Goal: Task Accomplishment & Management: Manage account settings

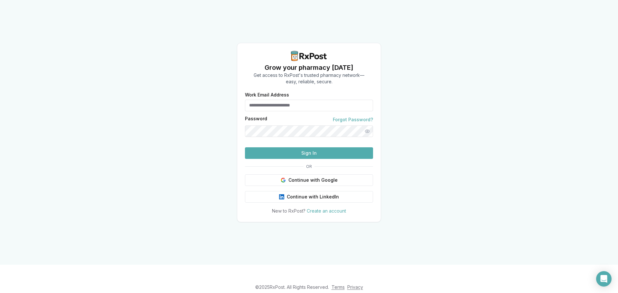
type input "**********"
click at [320, 159] on button "Sign In" at bounding box center [309, 153] width 128 height 12
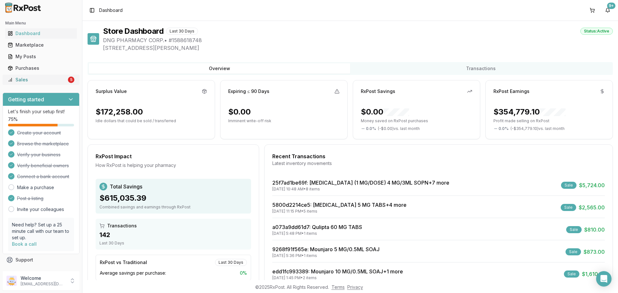
click at [50, 76] on link "Sales 5" at bounding box center [41, 80] width 72 height 12
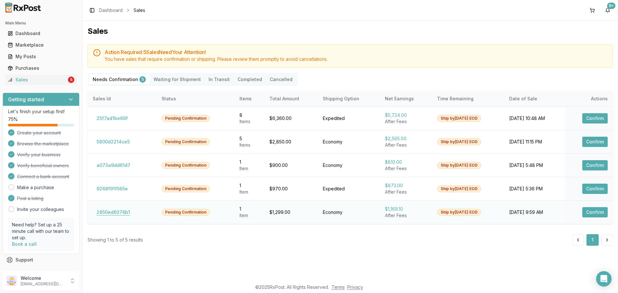
click at [115, 210] on button "2850ed6376b1" at bounding box center [113, 212] width 41 height 10
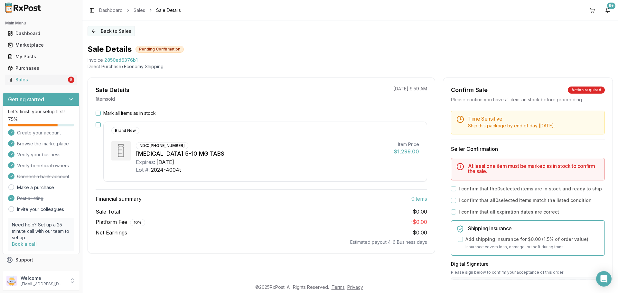
click at [100, 33] on button "Back to Sales" at bounding box center [111, 31] width 47 height 10
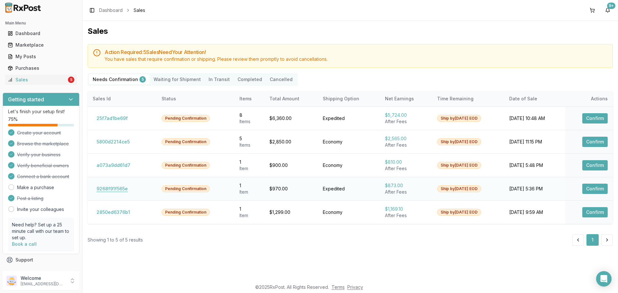
click at [108, 192] on button "9268f91f565e" at bounding box center [112, 189] width 39 height 10
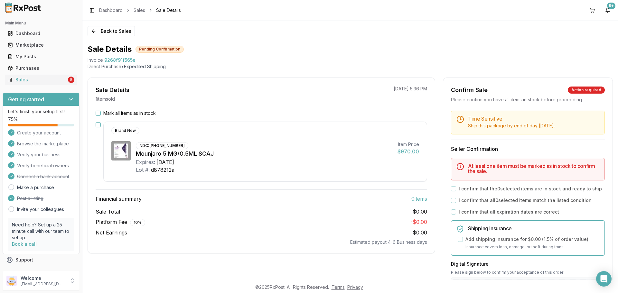
click at [96, 115] on button "Mark all items as in stock" at bounding box center [98, 113] width 5 height 5
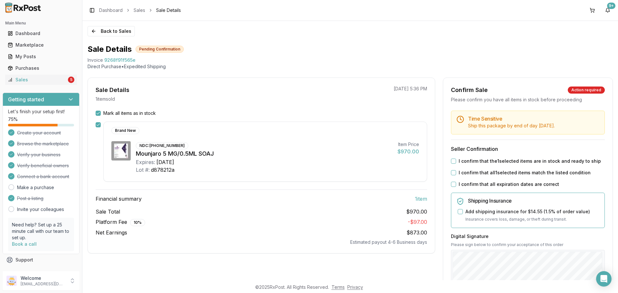
click at [448, 158] on div "Time Sensitive Ship this package by end of day today . Seller Confirmation I co…" at bounding box center [527, 247] width 169 height 272
click at [452, 161] on button "I confirm that the 1 selected items are in stock and ready to ship" at bounding box center [453, 161] width 5 height 5
click at [453, 174] on button "I confirm that all 1 selected items match the listed condition" at bounding box center [453, 172] width 5 height 5
click at [453, 182] on button "I confirm that all expiration dates are correct" at bounding box center [453, 184] width 5 height 5
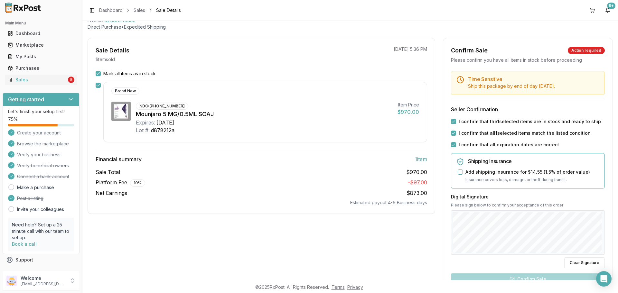
scroll to position [97, 0]
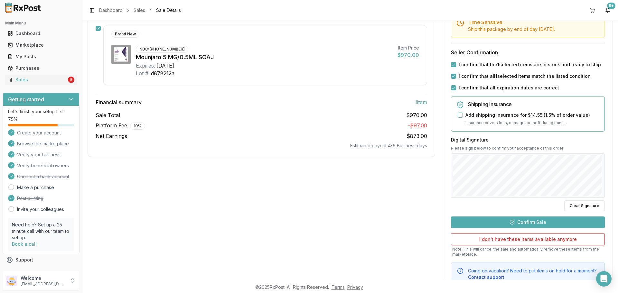
click at [530, 224] on button "Confirm Sale" at bounding box center [528, 223] width 154 height 12
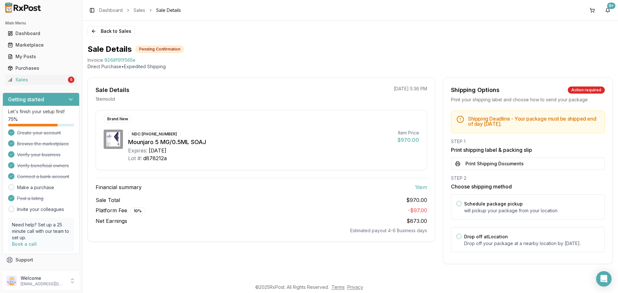
scroll to position [1, 0]
drag, startPoint x: 528, startPoint y: 238, endPoint x: 519, endPoint y: 232, distance: 10.8
click at [527, 238] on div "Drop off at Location Drop off your package at a nearby location by September 4,…" at bounding box center [531, 240] width 135 height 14
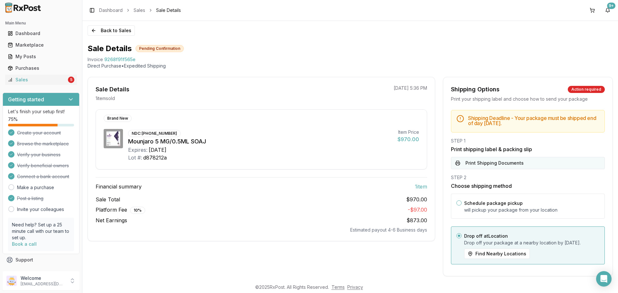
click at [503, 169] on button "Print Shipping Documents" at bounding box center [528, 163] width 154 height 12
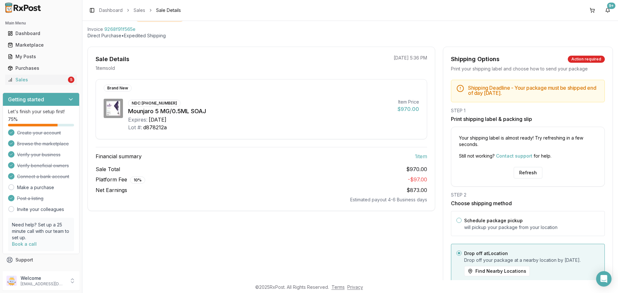
scroll to position [61, 0]
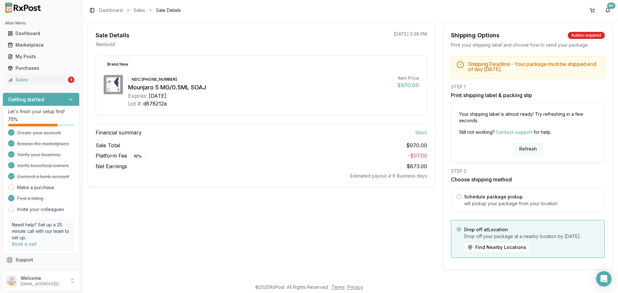
click at [514, 144] on button "Refresh" at bounding box center [528, 149] width 29 height 12
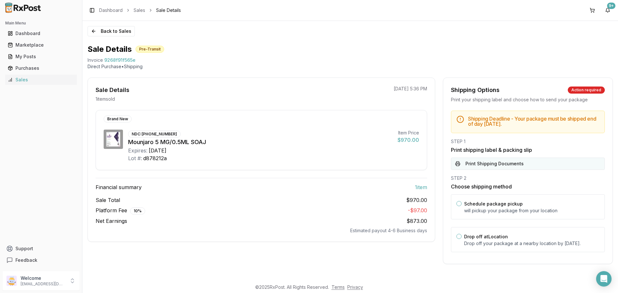
click at [502, 161] on button "Print Shipping Documents" at bounding box center [528, 164] width 154 height 12
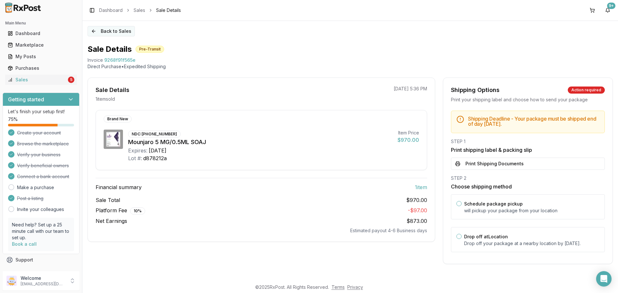
click at [113, 33] on button "Back to Sales" at bounding box center [111, 31] width 47 height 10
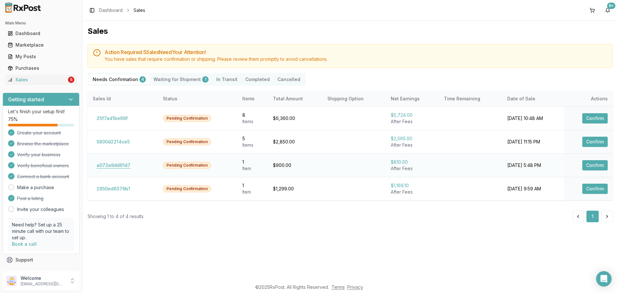
click at [103, 164] on button "a073a9dd61d7" at bounding box center [114, 165] width 42 height 10
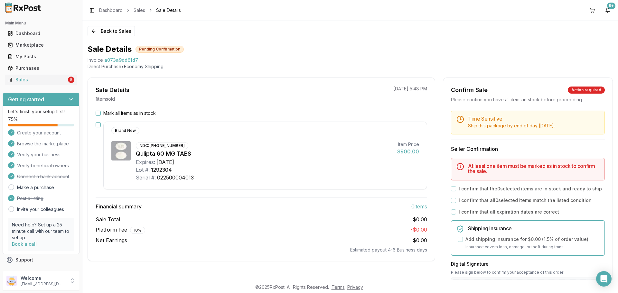
click at [99, 114] on button "Mark all items as in stock" at bounding box center [98, 113] width 5 height 5
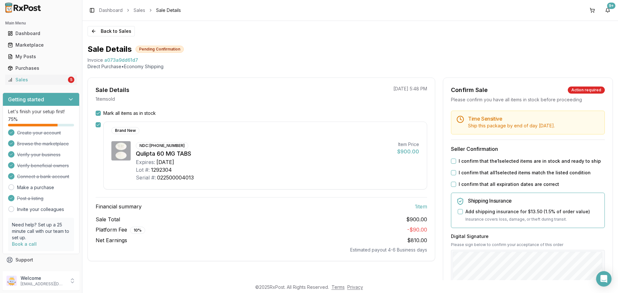
click at [451, 164] on button "I confirm that the 1 selected items are in stock and ready to ship" at bounding box center [453, 161] width 5 height 5
click at [451, 175] on button "I confirm that all 1 selected items match the listed condition" at bounding box center [453, 172] width 5 height 5
click at [453, 187] on button "I confirm that all expiration dates are correct" at bounding box center [453, 184] width 5 height 5
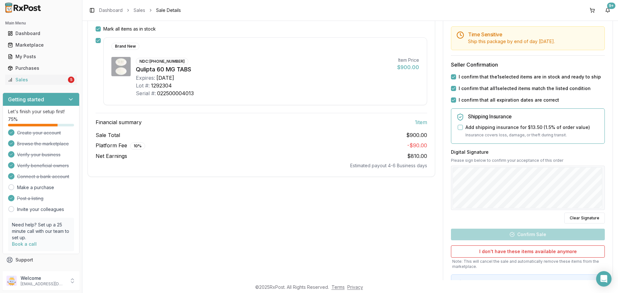
scroll to position [127, 0]
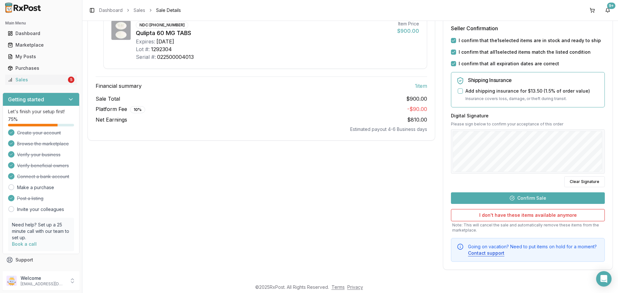
click at [512, 197] on button "Confirm Sale" at bounding box center [528, 199] width 154 height 12
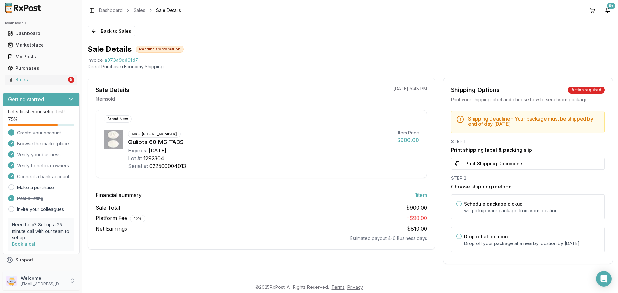
scroll to position [1, 0]
drag, startPoint x: 498, startPoint y: 245, endPoint x: 496, endPoint y: 224, distance: 21.0
click at [498, 244] on p "Drop off your package at a nearby location by September 10, 2025 ." at bounding box center [531, 243] width 135 height 6
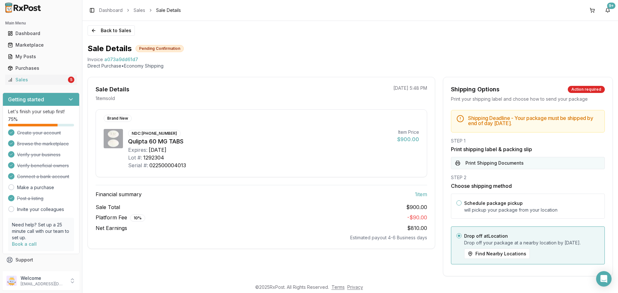
click at [487, 166] on button "Print Shipping Documents" at bounding box center [528, 163] width 154 height 12
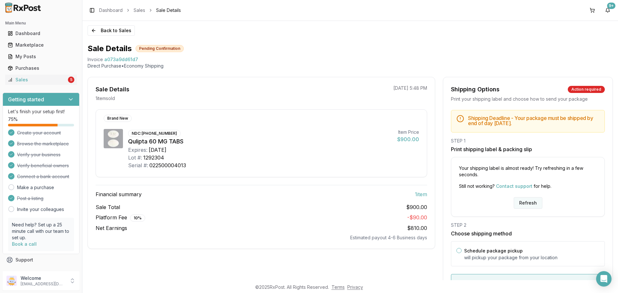
click at [525, 203] on button "Refresh" at bounding box center [528, 203] width 29 height 12
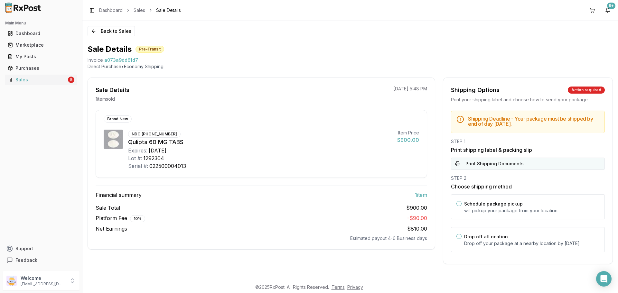
click at [512, 162] on button "Print Shipping Documents" at bounding box center [528, 164] width 154 height 12
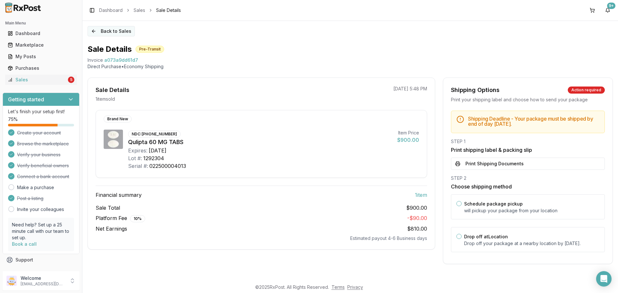
click at [108, 33] on button "Back to Sales" at bounding box center [111, 31] width 47 height 10
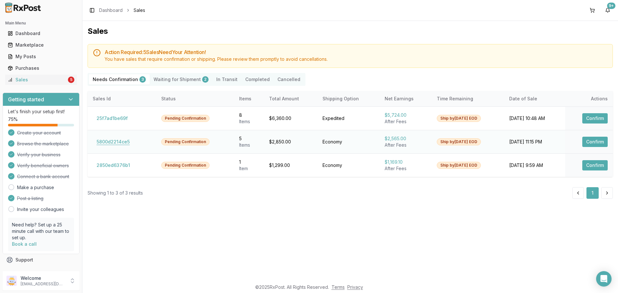
click at [120, 144] on button "5800d2214ce5" at bounding box center [113, 142] width 41 height 10
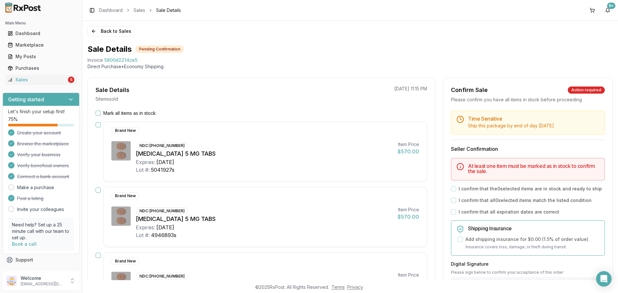
scroll to position [64, 0]
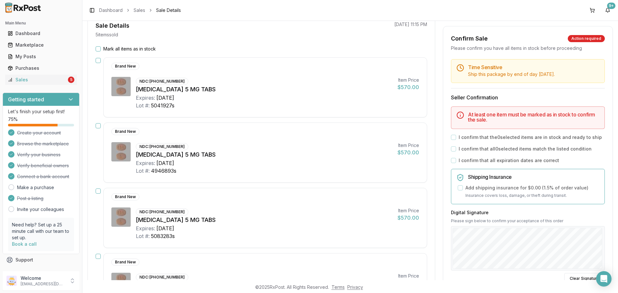
click at [99, 48] on button "Mark all items as in stock" at bounding box center [98, 48] width 5 height 5
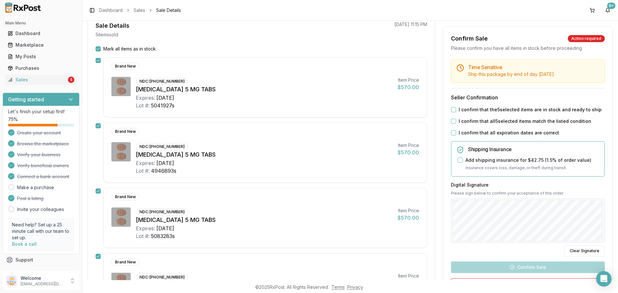
click at [451, 113] on div "I confirm that the 5 selected items are in stock and ready to ship" at bounding box center [528, 110] width 154 height 6
click at [452, 112] on button "I confirm that the 5 selected items are in stock and ready to ship" at bounding box center [453, 109] width 5 height 5
click at [452, 124] on button "I confirm that all 5 selected items match the listed condition" at bounding box center [453, 121] width 5 height 5
click at [452, 136] on button "I confirm that all expiration dates are correct" at bounding box center [453, 132] width 5 height 5
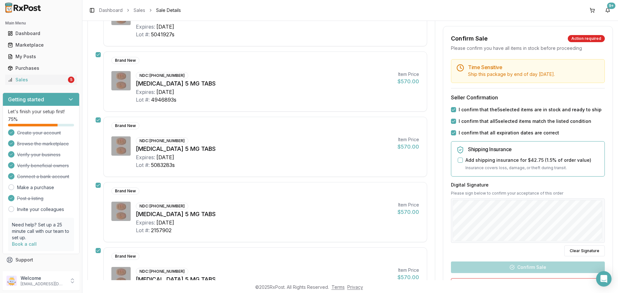
scroll to position [193, 0]
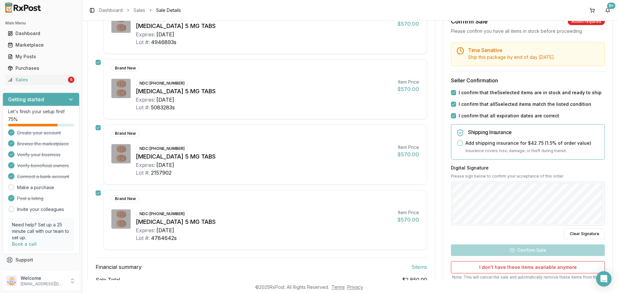
click at [546, 188] on div at bounding box center [528, 203] width 154 height 44
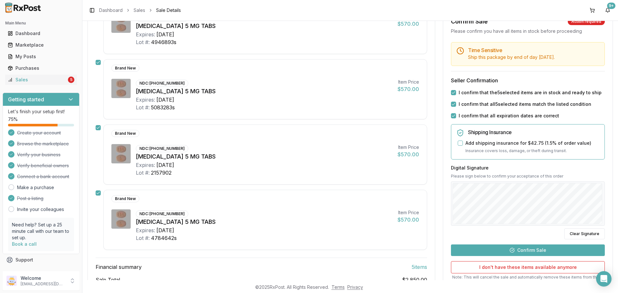
click at [539, 251] on button "Confirm Sale" at bounding box center [528, 250] width 154 height 12
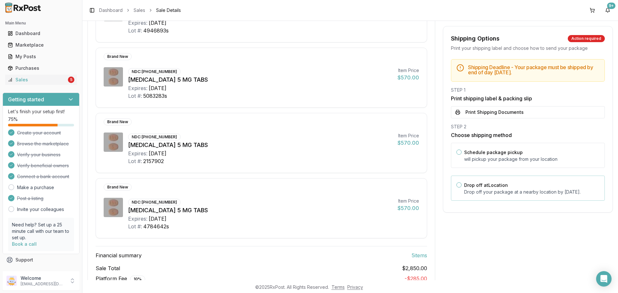
click at [508, 185] on div "Drop off at Location Drop off your package at a nearby location by September 10…" at bounding box center [531, 188] width 135 height 14
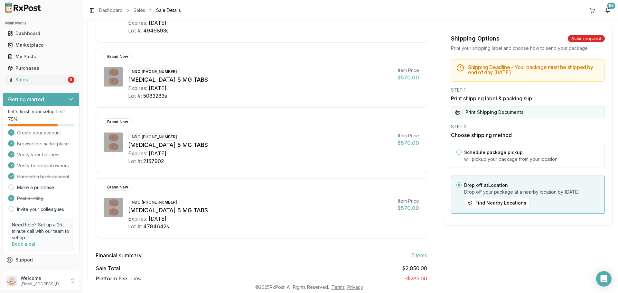
click at [492, 113] on button "Print Shipping Documents" at bounding box center [528, 112] width 154 height 12
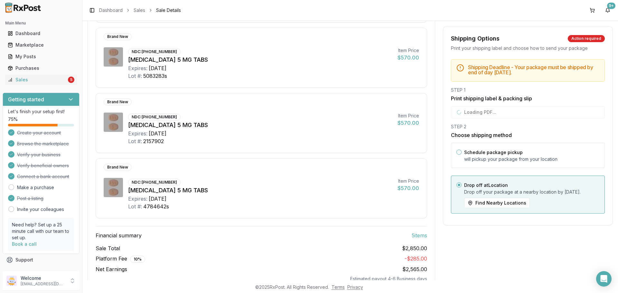
scroll to position [233, 0]
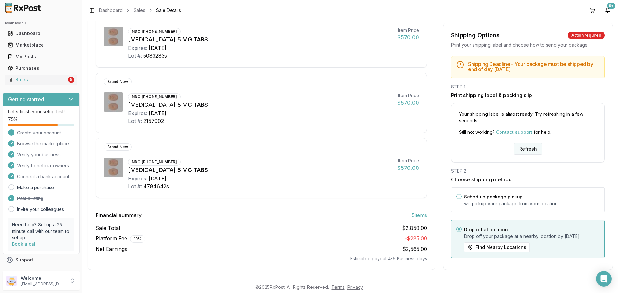
click at [521, 145] on button "Refresh" at bounding box center [528, 149] width 29 height 12
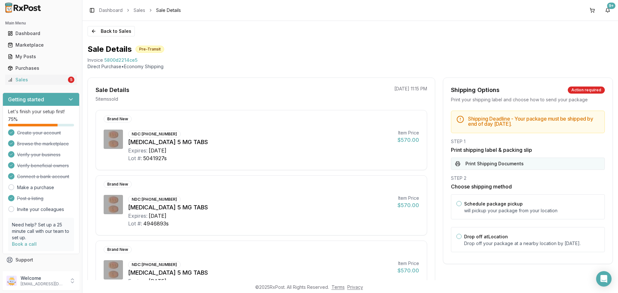
click at [531, 159] on button "Print Shipping Documents" at bounding box center [528, 164] width 154 height 12
click at [105, 33] on button "Back to Sales" at bounding box center [111, 31] width 47 height 10
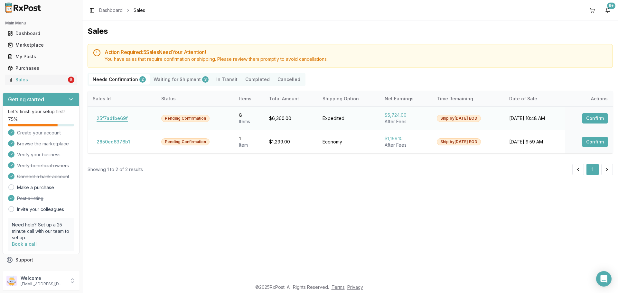
click at [111, 118] on button "25f7ad1be69f" at bounding box center [112, 118] width 39 height 10
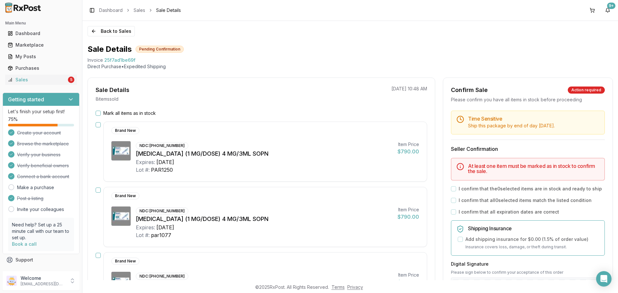
click at [131, 56] on div "Sale Details Pending Confirmation Invoice 25f7ad1be69f Direct Purchase • Expedi…" at bounding box center [350, 57] width 525 height 26
drag, startPoint x: 134, startPoint y: 58, endPoint x: 83, endPoint y: 62, distance: 51.0
click at [83, 62] on div "Back to Sales Sale Details Pending Confirmation Invoice 25f7ad1be69f Direct Pur…" at bounding box center [350, 150] width 536 height 259
copy div "Invoice 25f7ad1be69f"
click at [603, 281] on icon "Open Intercom Messenger" at bounding box center [603, 279] width 7 height 8
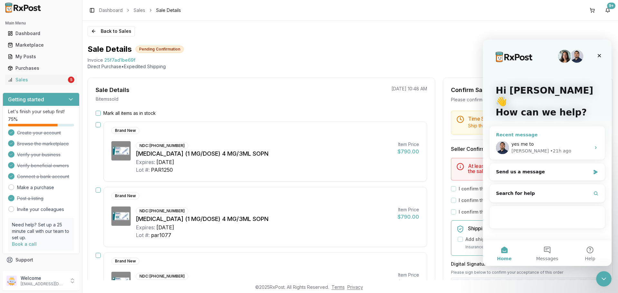
click at [527, 148] on div "Manuel • 21h ago" at bounding box center [551, 151] width 79 height 7
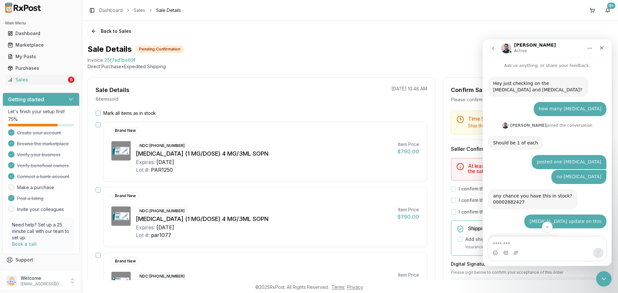
scroll to position [1552, 0]
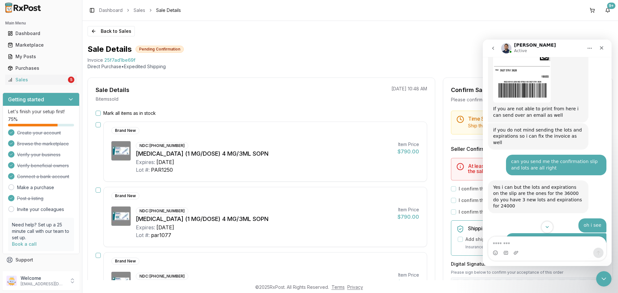
click at [546, 224] on button "Scroll to bottom" at bounding box center [547, 227] width 12 height 12
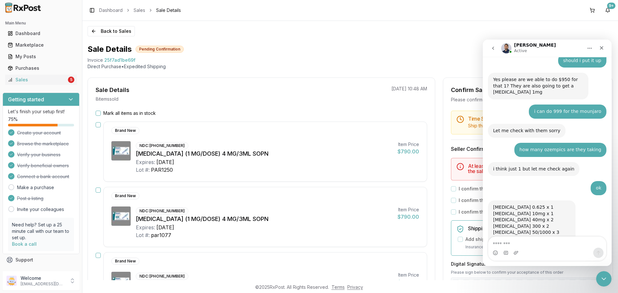
scroll to position [2814, 0]
click at [535, 243] on textarea "Message…" at bounding box center [547, 242] width 118 height 11
paste textarea "**********"
type textarea "**********"
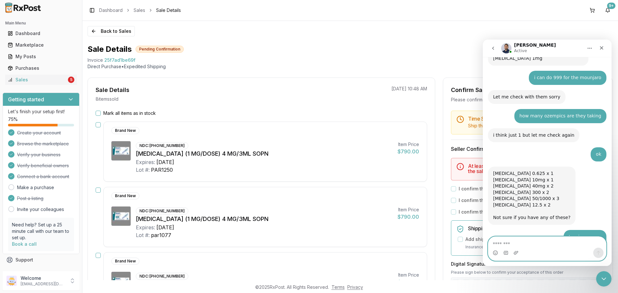
scroll to position [2848, 0]
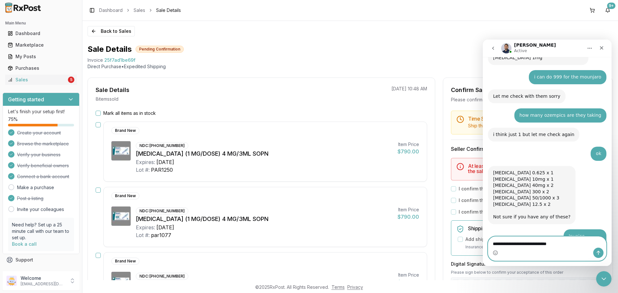
type textarea "**********"
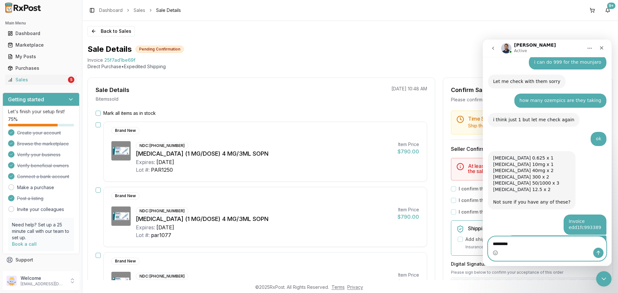
type textarea "*********"
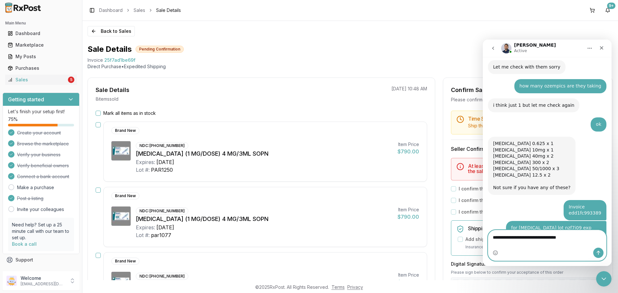
type textarea "**********"
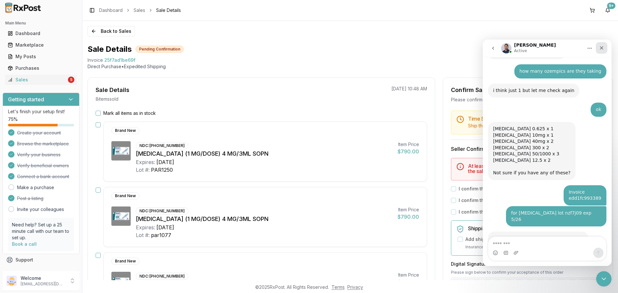
click at [602, 45] on div "Close" at bounding box center [602, 48] width 12 height 12
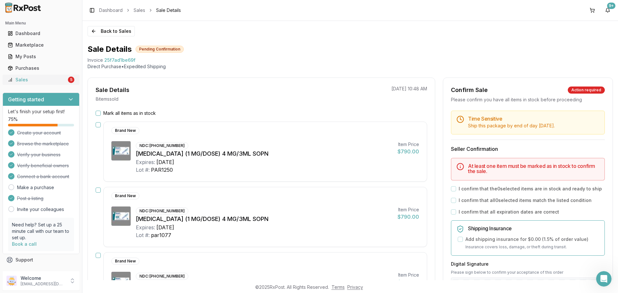
click at [61, 81] on div "Sales" at bounding box center [37, 80] width 59 height 6
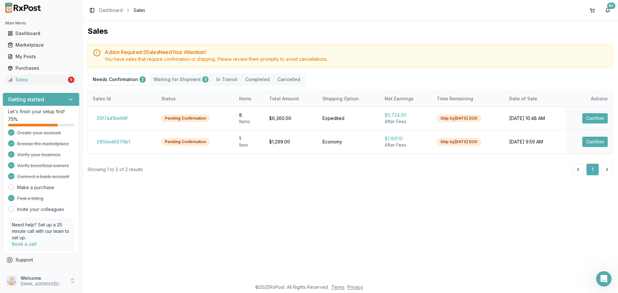
click at [55, 288] on div "Welcome dngpharmacy2@gmail.com" at bounding box center [41, 280] width 77 height 19
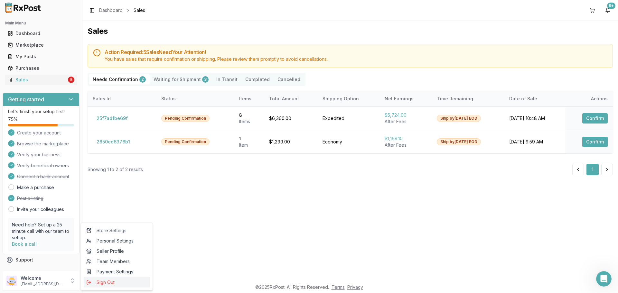
click at [113, 284] on span "Sign Out" at bounding box center [116, 282] width 61 height 6
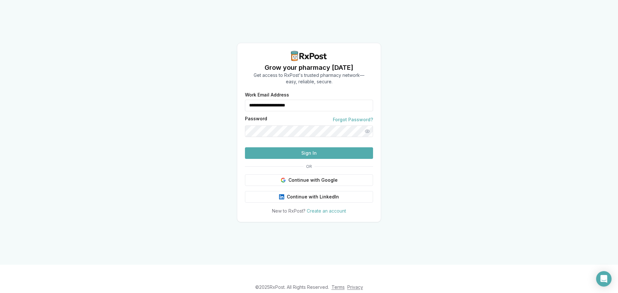
drag, startPoint x: 326, startPoint y: 108, endPoint x: 246, endPoint y: 109, distance: 80.8
click at [246, 109] on div "**********" at bounding box center [309, 106] width 128 height 12
type input "**********"
click at [313, 159] on button "Sign In" at bounding box center [309, 153] width 128 height 12
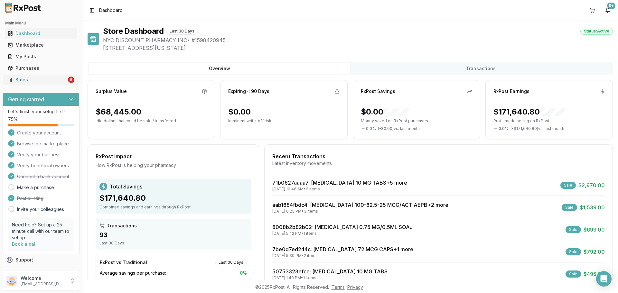
click at [31, 80] on div "Sales" at bounding box center [37, 80] width 59 height 6
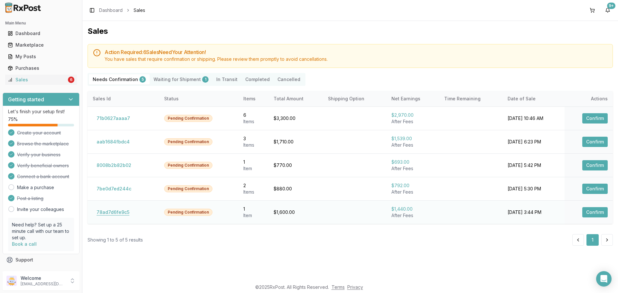
click at [106, 212] on button "78ad7d6fe9c5" at bounding box center [113, 212] width 41 height 10
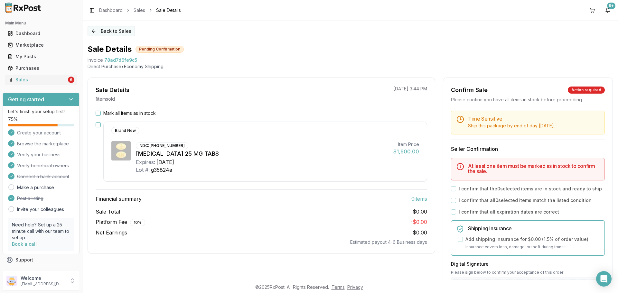
click at [101, 27] on button "Back to Sales" at bounding box center [111, 31] width 47 height 10
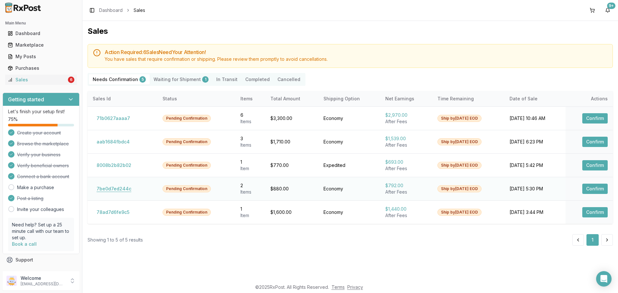
click at [121, 190] on button "7be0d7ed244c" at bounding box center [114, 189] width 42 height 10
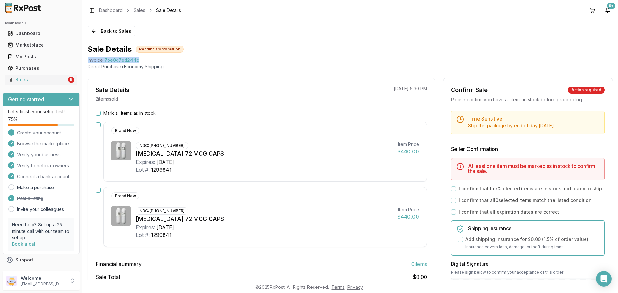
drag, startPoint x: 146, startPoint y: 61, endPoint x: 87, endPoint y: 61, distance: 58.9
click at [87, 61] on div "Back to Sales Sale Details Pending Confirmation Invoice 7be0d7ed244c Direct Pur…" at bounding box center [350, 150] width 536 height 259
copy div "Invoice 7be0d7ed244c"
click at [601, 277] on icon "Open Intercom Messenger" at bounding box center [603, 279] width 7 height 8
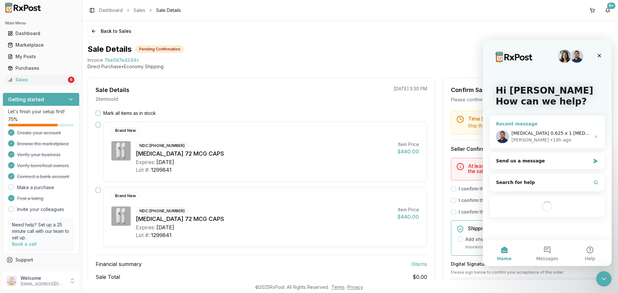
click at [550, 138] on div "• 19h ago" at bounding box center [560, 140] width 21 height 7
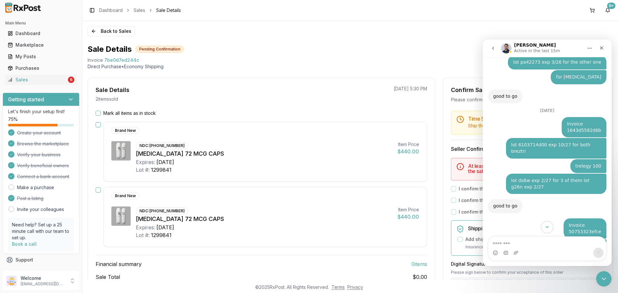
scroll to position [2800, 0]
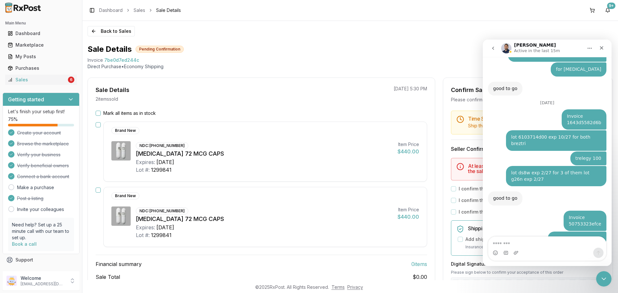
type textarea "**********"
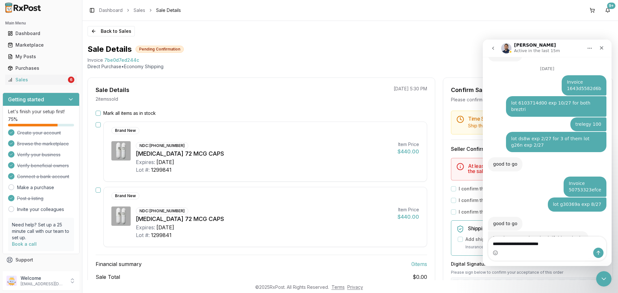
type textarea "**********"
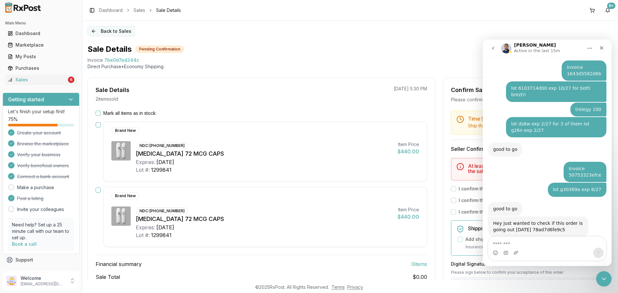
click at [114, 28] on button "Back to Sales" at bounding box center [111, 31] width 47 height 10
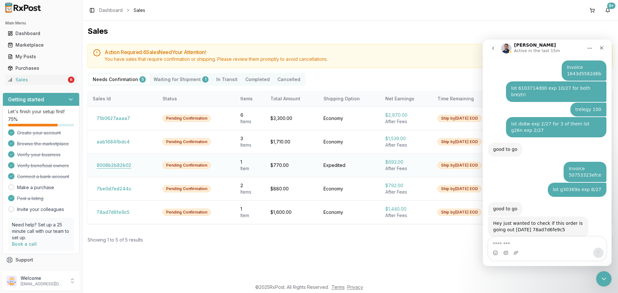
click at [108, 163] on button "8008b2b82b02" at bounding box center [114, 165] width 42 height 10
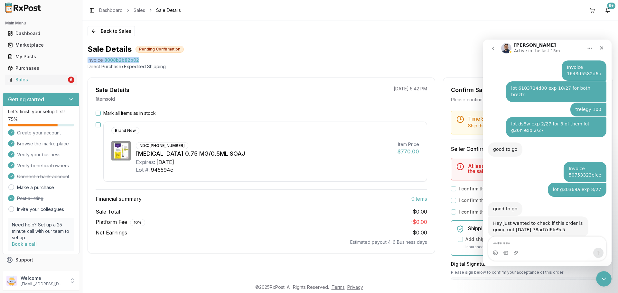
drag, startPoint x: 139, startPoint y: 59, endPoint x: 86, endPoint y: 64, distance: 52.7
click at [84, 62] on div "Back to Sales Sale Details Pending Confirmation Invoice 8008b2b82b02 Direct Pur…" at bounding box center [350, 150] width 536 height 259
copy div "Invoice 8008b2b82b02"
click at [539, 240] on textarea "Message…" at bounding box center [547, 242] width 118 height 11
paste textarea "**********"
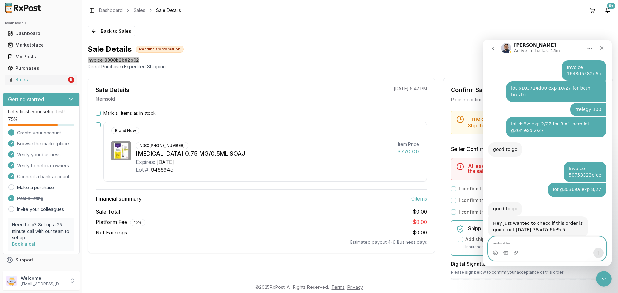
type textarea "**********"
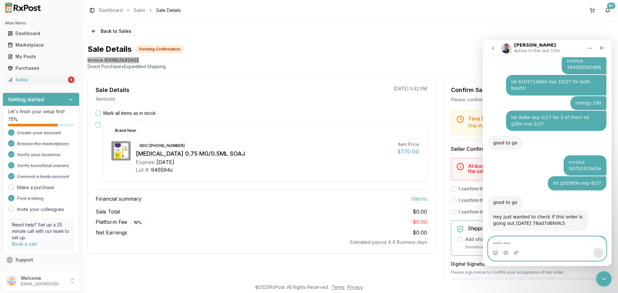
scroll to position [2870, 0]
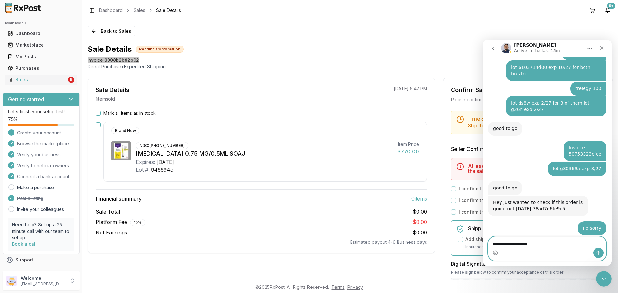
type textarea "**********"
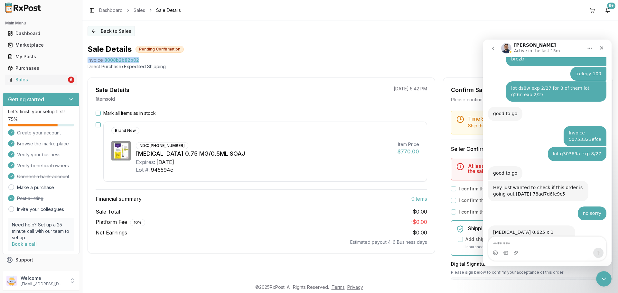
click at [100, 33] on button "Back to Sales" at bounding box center [111, 31] width 47 height 10
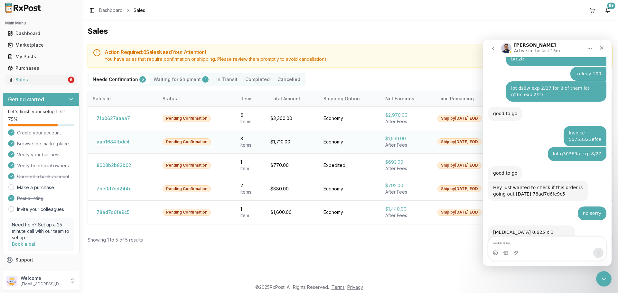
click at [106, 137] on button "aab1684fbdc4" at bounding box center [113, 142] width 41 height 10
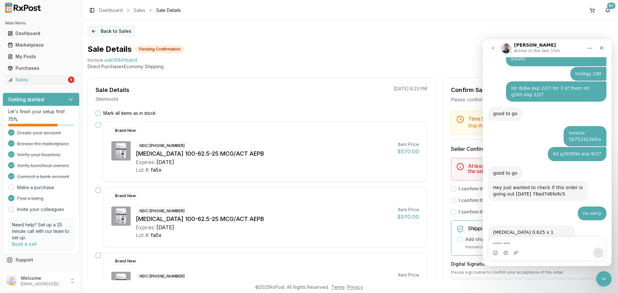
click at [104, 35] on button "Back to Sales" at bounding box center [111, 31] width 47 height 10
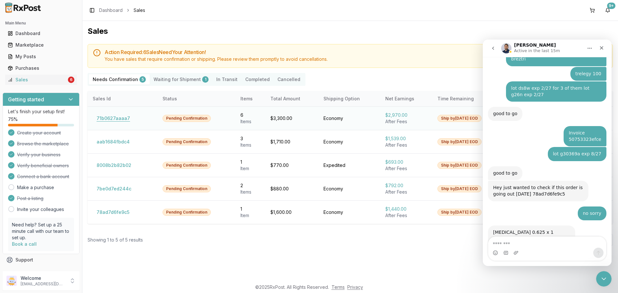
click at [108, 116] on button "71b0627aaaa7" at bounding box center [113, 118] width 41 height 10
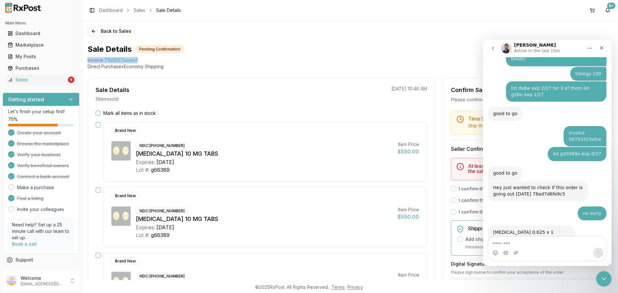
drag, startPoint x: 142, startPoint y: 60, endPoint x: 87, endPoint y: 61, distance: 55.4
click at [87, 61] on div "Back to Sales Sale Details Pending Confirmation Invoice 71b0627aaaa7 Direct Pur…" at bounding box center [350, 150] width 536 height 259
copy div "Invoice 71b0627aaaa7"
click at [514, 240] on textarea "Message…" at bounding box center [547, 242] width 118 height 11
paste textarea "**********"
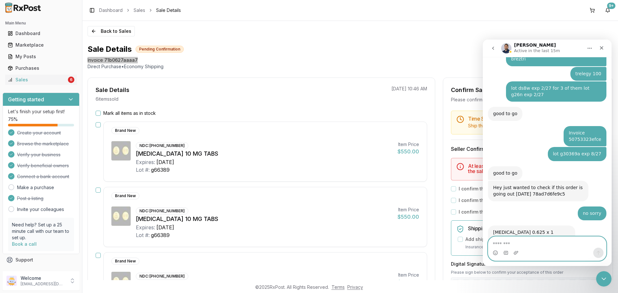
type textarea "**********"
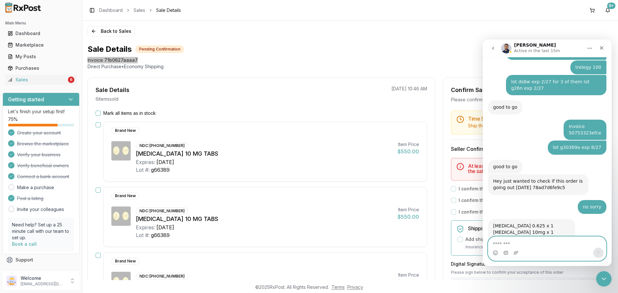
scroll to position [2905, 0]
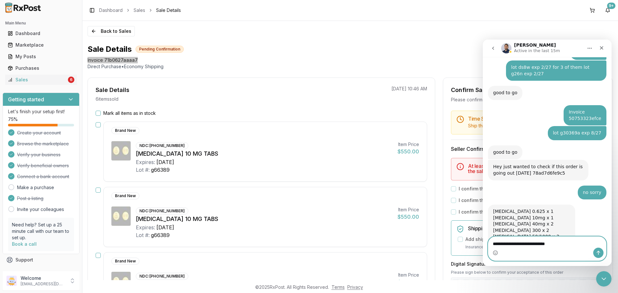
click at [569, 247] on textarea "**********" at bounding box center [547, 242] width 118 height 11
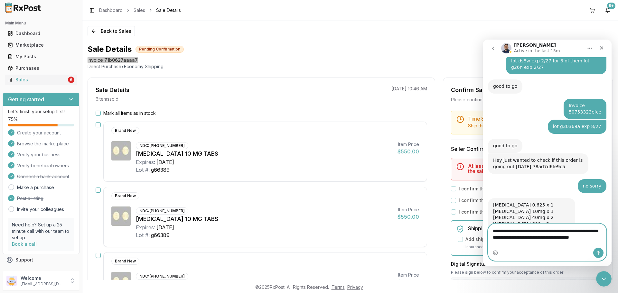
scroll to position [2918, 0]
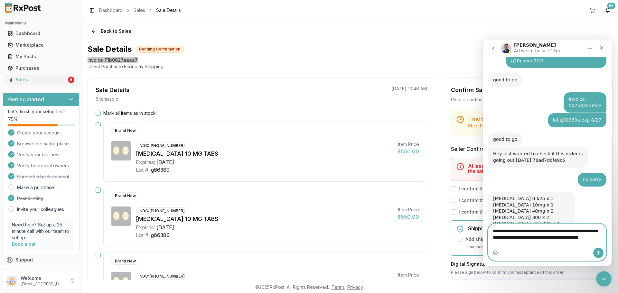
type textarea "**********"
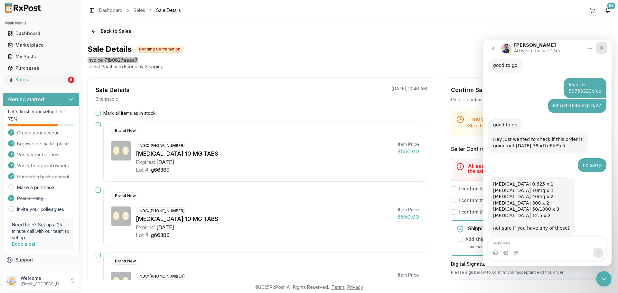
click at [601, 53] on div "Close" at bounding box center [602, 48] width 12 height 12
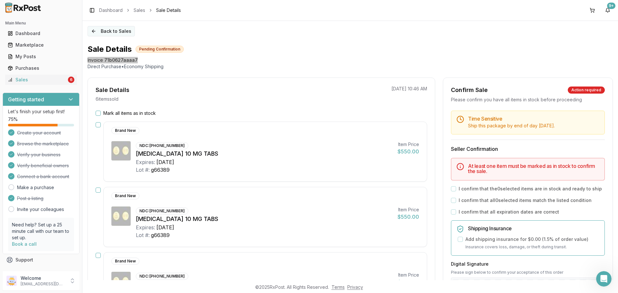
scroll to position [0, 0]
click at [99, 32] on button "Back to Sales" at bounding box center [111, 31] width 47 height 10
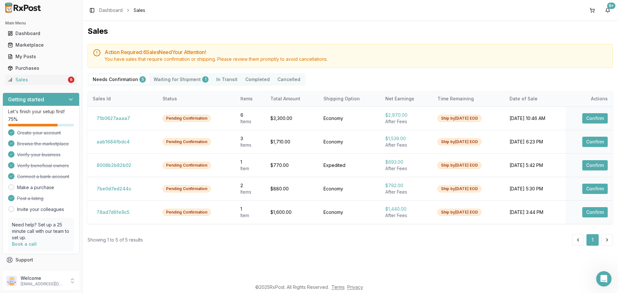
scroll to position [2933, 0]
click at [120, 121] on button "71b0627aaaa7" at bounding box center [113, 118] width 41 height 10
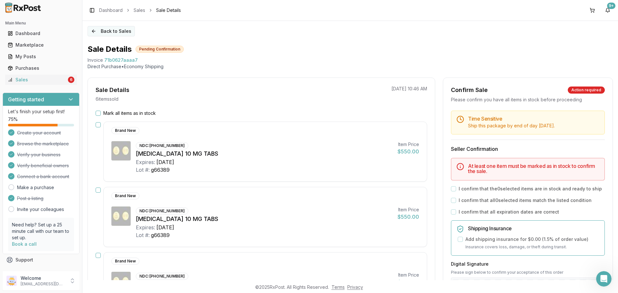
click at [101, 33] on button "Back to Sales" at bounding box center [111, 31] width 47 height 10
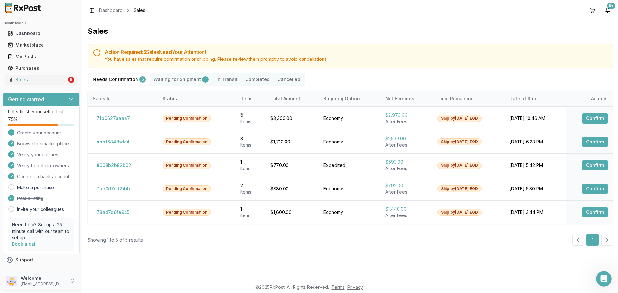
click at [37, 283] on p "[EMAIL_ADDRESS][DOMAIN_NAME]" at bounding box center [43, 284] width 45 height 5
click at [102, 284] on span "Sign Out" at bounding box center [116, 282] width 61 height 6
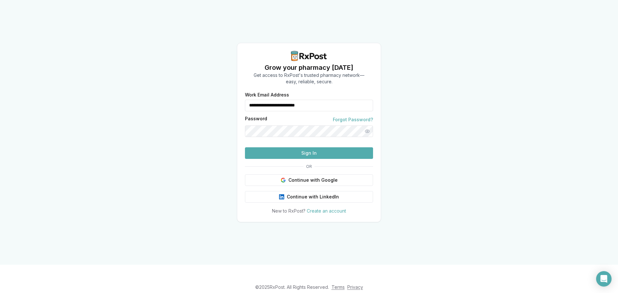
drag, startPoint x: 342, startPoint y: 95, endPoint x: 240, endPoint y: 96, distance: 102.1
click at [239, 95] on div "**********" at bounding box center [309, 154] width 144 height 122
type input "**********"
click at [333, 159] on button "Sign In" at bounding box center [309, 153] width 128 height 12
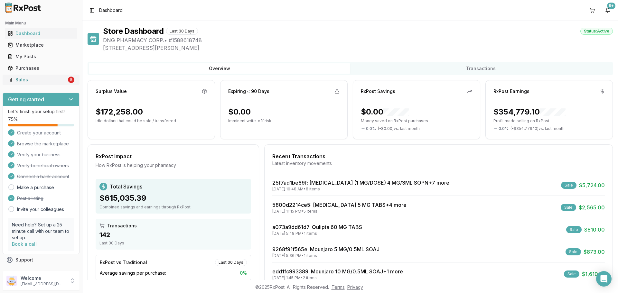
click at [68, 79] on div "5" at bounding box center [71, 80] width 6 height 6
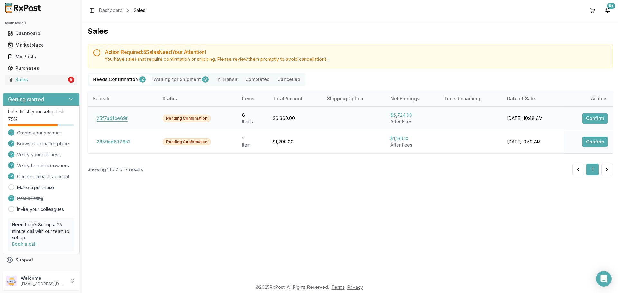
click at [121, 117] on button "25f7ad1be69f" at bounding box center [112, 118] width 39 height 10
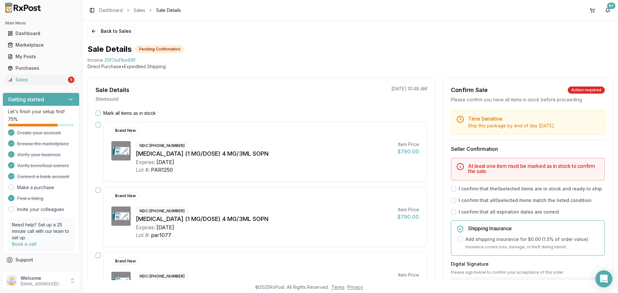
click at [602, 278] on icon "Open Intercom Messenger" at bounding box center [603, 279] width 7 height 8
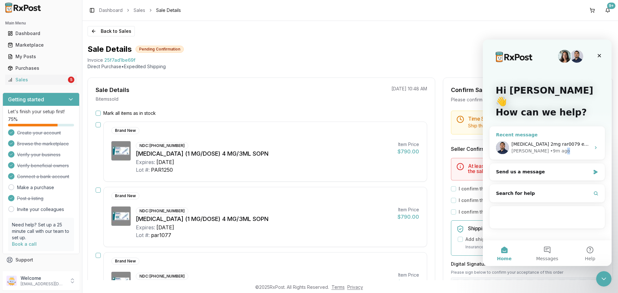
click at [550, 148] on div "• 9m ago" at bounding box center [560, 151] width 20 height 7
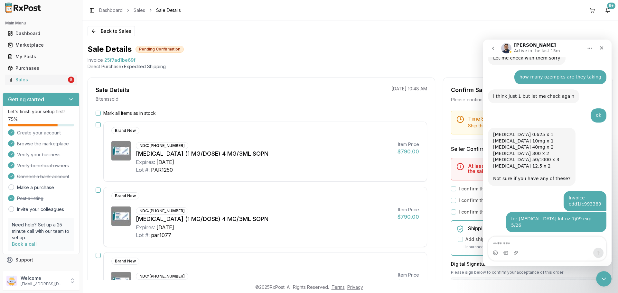
scroll to position [2892, 0]
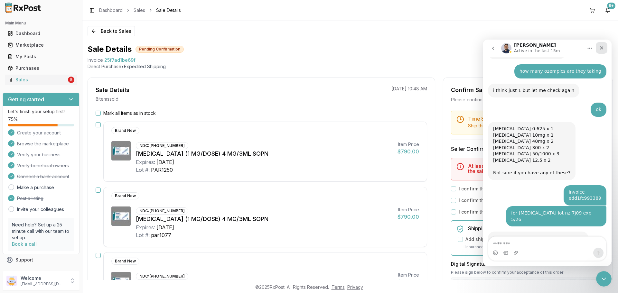
click at [602, 50] on icon "Close" at bounding box center [601, 47] width 5 height 5
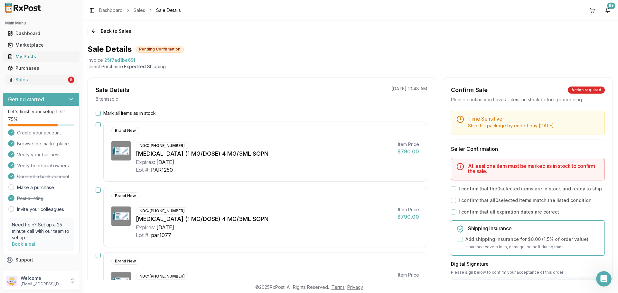
click at [64, 59] on div "My Posts" at bounding box center [41, 56] width 67 height 6
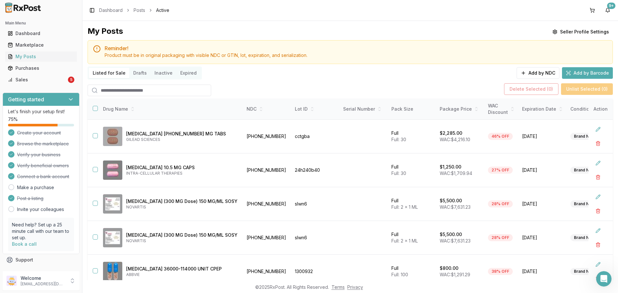
click at [154, 88] on input "search" at bounding box center [150, 91] width 124 height 12
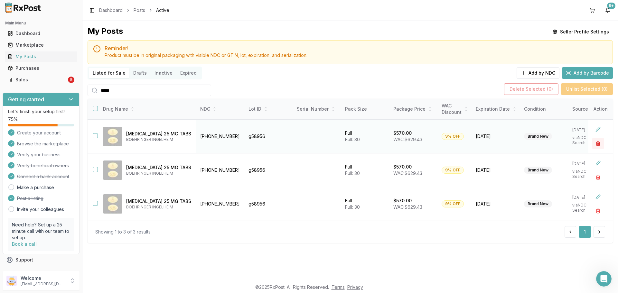
type input "*****"
click at [596, 145] on button "button" at bounding box center [598, 144] width 12 height 12
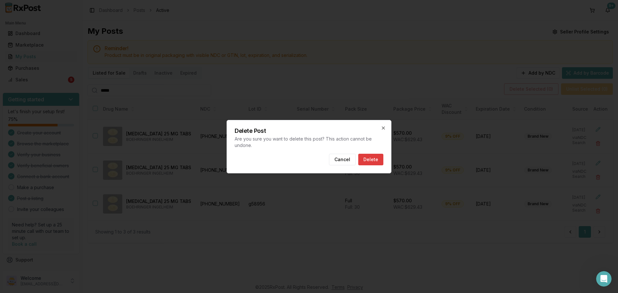
click at [371, 161] on button "Delete" at bounding box center [370, 160] width 25 height 12
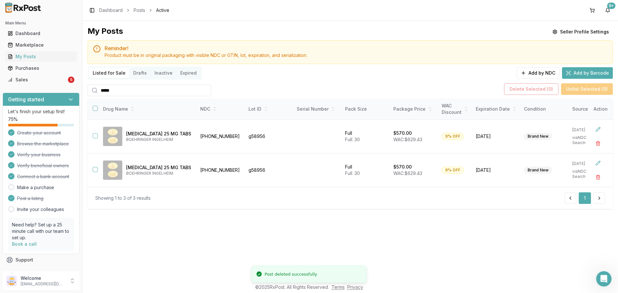
click at [34, 7] on img at bounding box center [23, 8] width 41 height 10
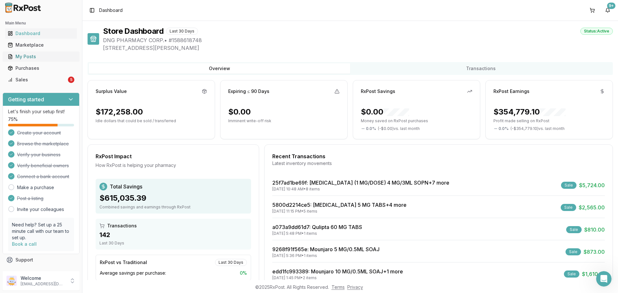
click at [38, 57] on div "My Posts" at bounding box center [41, 56] width 67 height 6
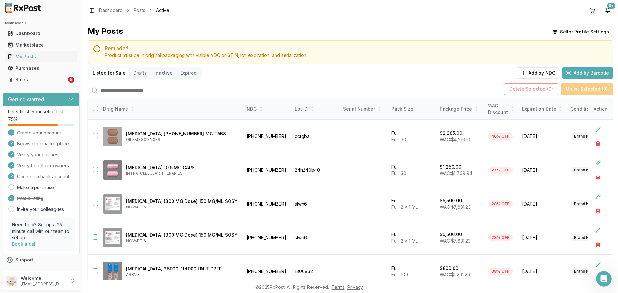
click at [139, 92] on input "search" at bounding box center [150, 91] width 124 height 12
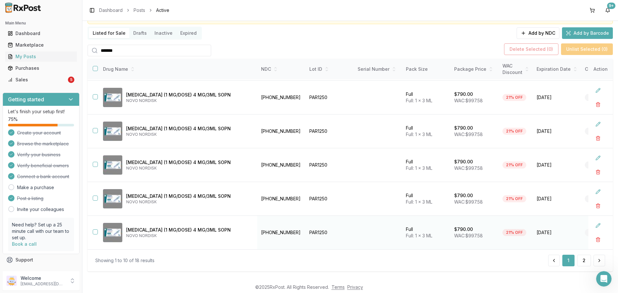
scroll to position [47, 0]
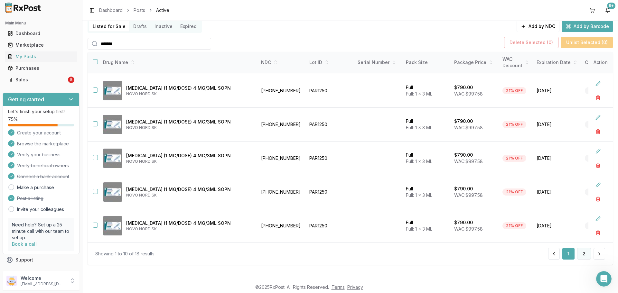
type input "*******"
click at [577, 255] on button "2" at bounding box center [584, 254] width 14 height 12
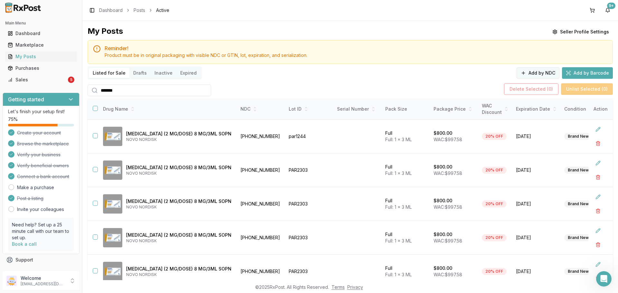
click at [534, 75] on button "Add by NDC" at bounding box center [538, 73] width 43 height 12
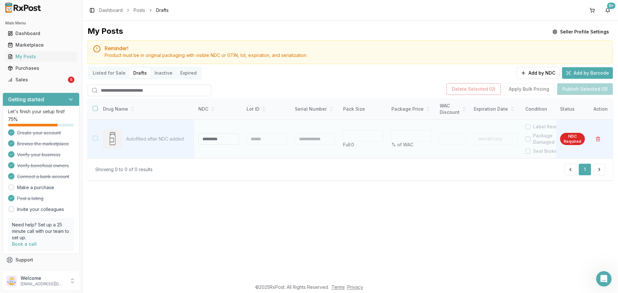
type input "*"
type input "**********"
click at [262, 144] on div at bounding box center [267, 139] width 41 height 12
type input "*"
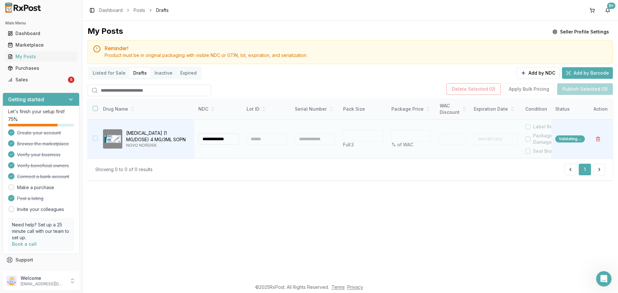
click at [261, 141] on div at bounding box center [267, 139] width 41 height 12
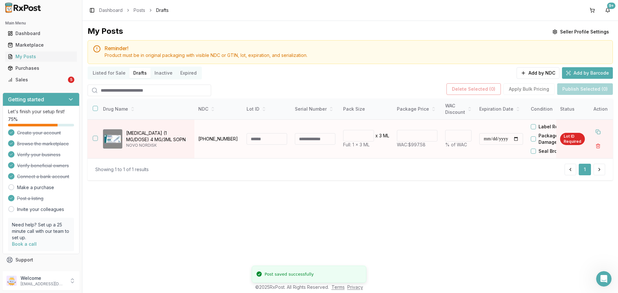
click at [260, 141] on input at bounding box center [267, 139] width 41 height 12
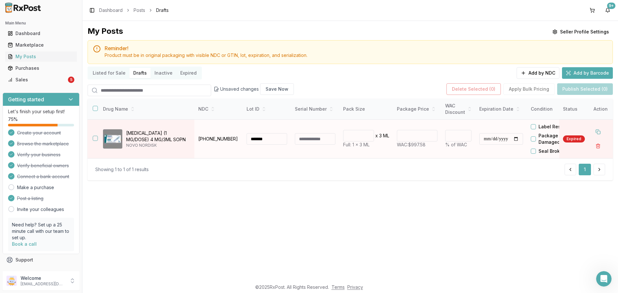
type input "*******"
type input "*"
type input "******"
type input "**"
drag, startPoint x: 211, startPoint y: 151, endPoint x: 487, endPoint y: 137, distance: 277.2
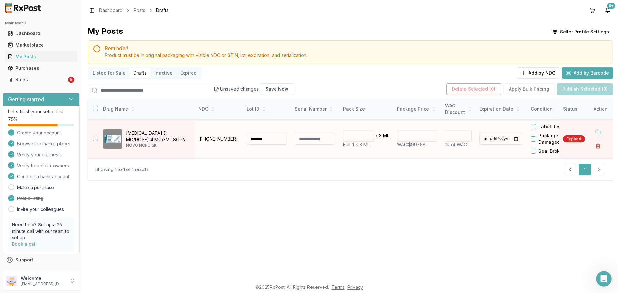
click at [487, 137] on input "**********" at bounding box center [501, 139] width 44 height 12
type input "**********"
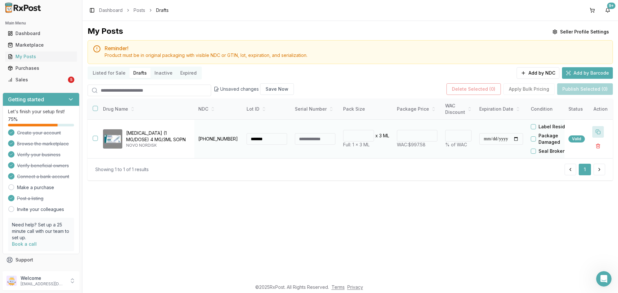
click at [600, 130] on button at bounding box center [598, 132] width 12 height 12
click at [598, 131] on button at bounding box center [598, 132] width 12 height 12
click at [598, 132] on button at bounding box center [598, 132] width 12 height 12
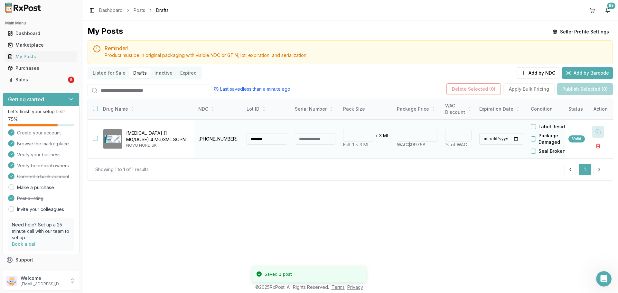
click at [597, 133] on button at bounding box center [598, 132] width 12 height 12
click at [597, 132] on button at bounding box center [598, 132] width 12 height 12
click at [597, 131] on button at bounding box center [598, 132] width 12 height 12
click at [598, 131] on button at bounding box center [598, 132] width 12 height 12
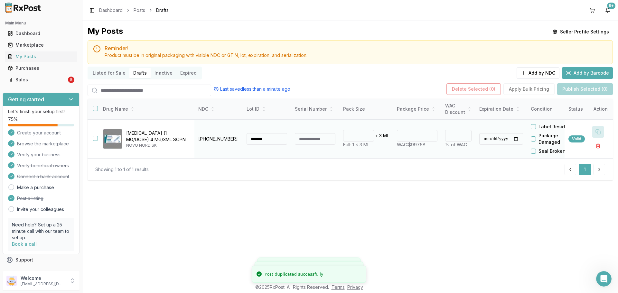
click at [597, 134] on button at bounding box center [598, 132] width 12 height 12
click at [596, 134] on button at bounding box center [598, 132] width 12 height 12
click at [595, 134] on button at bounding box center [598, 132] width 12 height 12
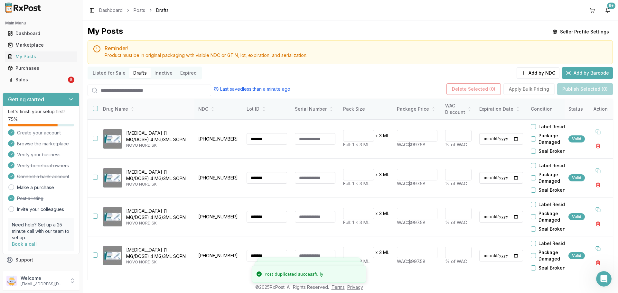
click at [91, 108] on th at bounding box center [93, 109] width 10 height 21
click at [95, 109] on button "button" at bounding box center [95, 108] width 5 height 5
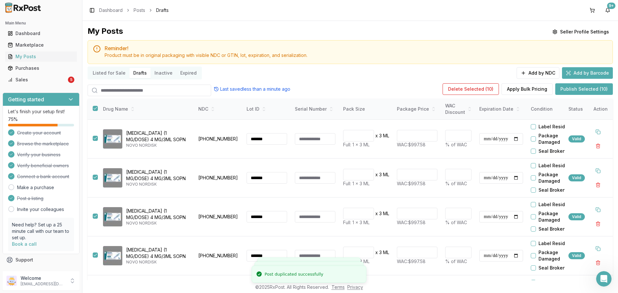
click at [565, 90] on button "Publish Selected (10)" at bounding box center [584, 89] width 58 height 12
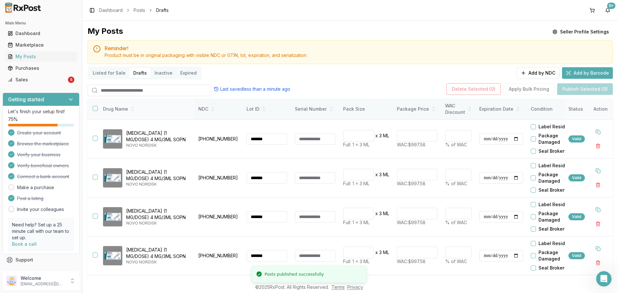
click at [96, 106] on button "button" at bounding box center [95, 108] width 5 height 5
click at [572, 90] on button "Publish Selected (4)" at bounding box center [585, 89] width 56 height 12
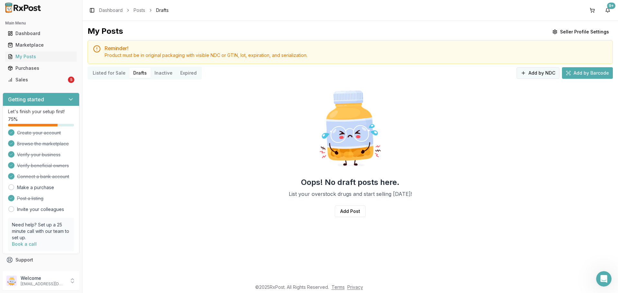
click at [540, 72] on button "Add by NDC" at bounding box center [538, 73] width 43 height 12
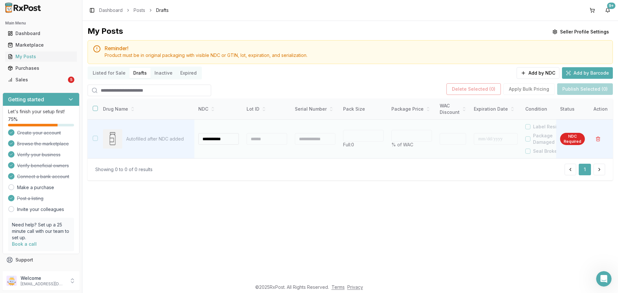
type input "**********"
click at [274, 139] on div at bounding box center [267, 139] width 41 height 12
type input "*"
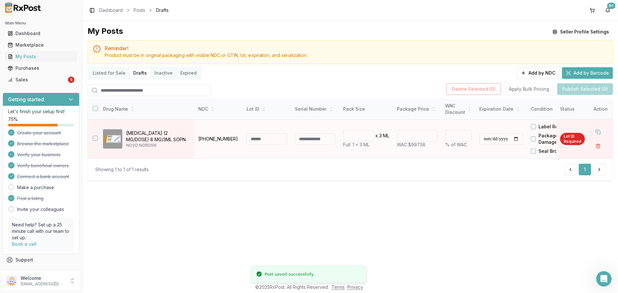
click at [276, 142] on input at bounding box center [267, 139] width 41 height 12
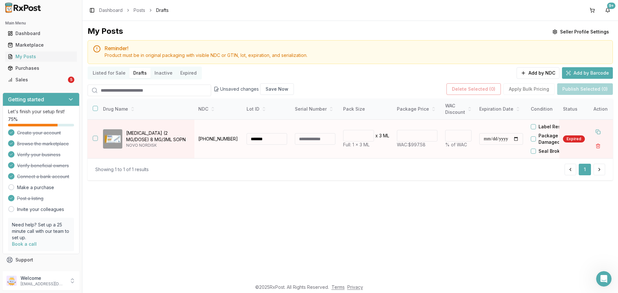
type input "*******"
type input "*"
type input "******"
type input "**"
type input "**********"
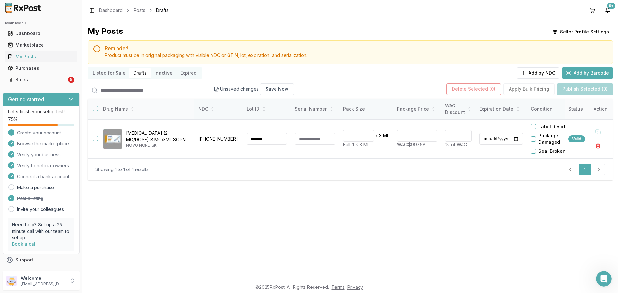
click at [94, 111] on th at bounding box center [93, 109] width 10 height 21
click at [97, 108] on button "button" at bounding box center [95, 108] width 5 height 5
click at [571, 92] on button "Publish Selected (1)" at bounding box center [585, 89] width 55 height 12
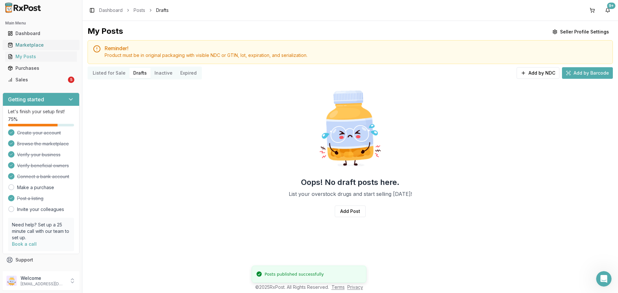
click at [45, 48] on div "Marketplace" at bounding box center [41, 45] width 67 height 6
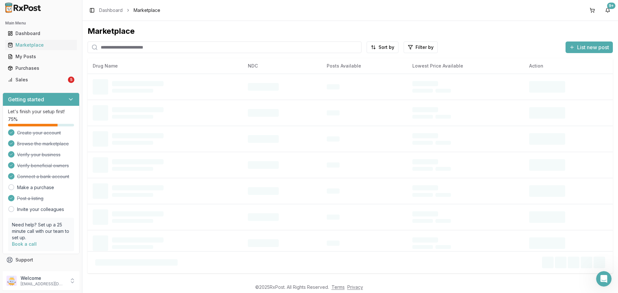
click at [180, 52] on input "search" at bounding box center [225, 48] width 274 height 12
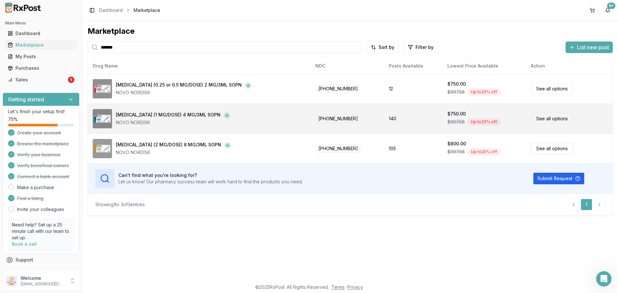
type input "*******"
click at [405, 116] on td "140" at bounding box center [413, 119] width 59 height 30
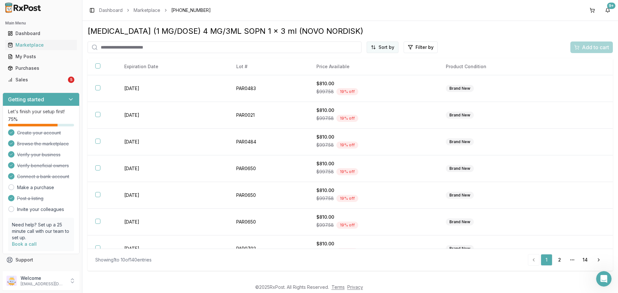
click at [388, 47] on html "Main Menu Dashboard Marketplace My Posts Purchases Sales 5 Getting started Let'…" at bounding box center [309, 146] width 618 height 293
click at [373, 71] on div "Price (Low to High)" at bounding box center [366, 71] width 61 height 10
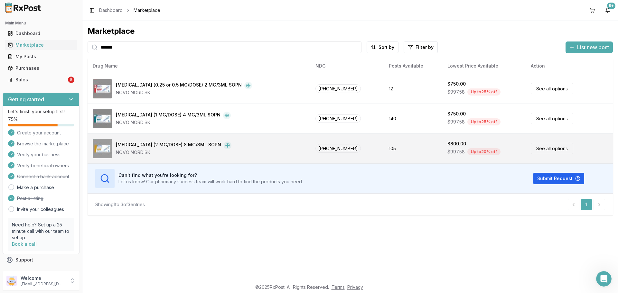
click at [277, 145] on div "Ozempic (2 MG/DOSE) 8 MG/3ML SOPN NOVO NORDISK" at bounding box center [199, 148] width 212 height 19
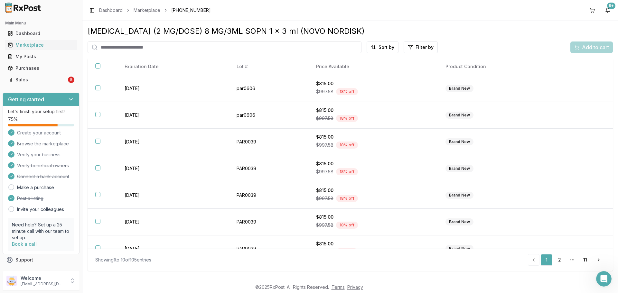
click at [377, 47] on html "Main Menu Dashboard Marketplace My Posts Purchases Sales 5 Getting started Let'…" at bounding box center [309, 146] width 618 height 293
click at [373, 72] on div "Price (Low to High)" at bounding box center [366, 71] width 61 height 10
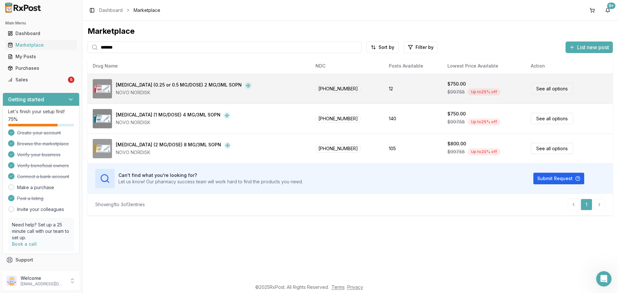
click at [236, 88] on div "Ozempic (0.25 or 0.5 MG/DOSE) 2 MG/3ML SOPN NOVO NORDISK" at bounding box center [199, 88] width 212 height 19
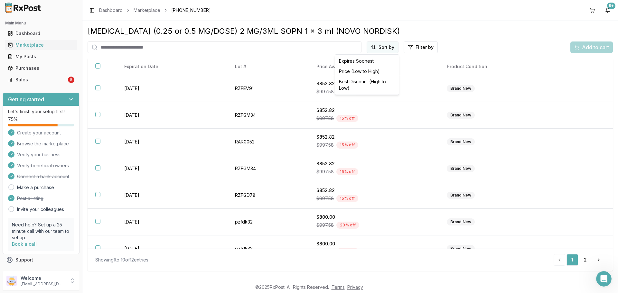
click at [371, 46] on html "Main Menu Dashboard Marketplace My Posts Purchases Sales 5 Getting started Let'…" at bounding box center [309, 146] width 618 height 293
click at [367, 74] on div "Price (Low to High)" at bounding box center [366, 71] width 61 height 10
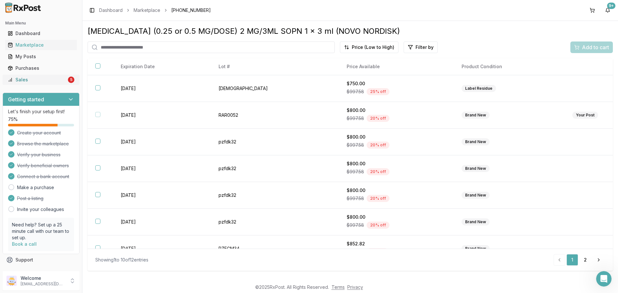
click at [54, 83] on div "Sales" at bounding box center [37, 80] width 59 height 6
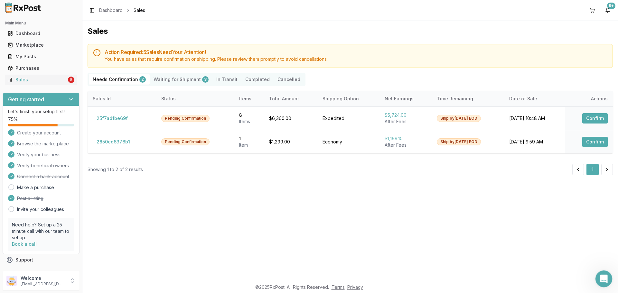
click at [598, 273] on div "Open Intercom Messenger" at bounding box center [602, 278] width 21 height 21
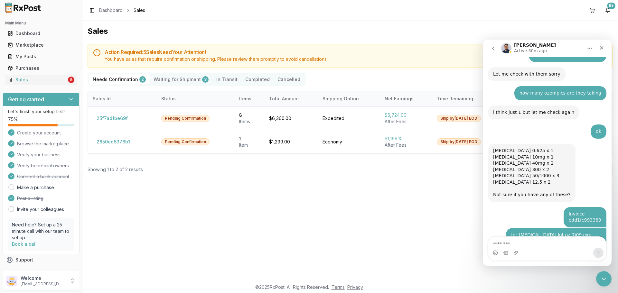
scroll to position [2892, 0]
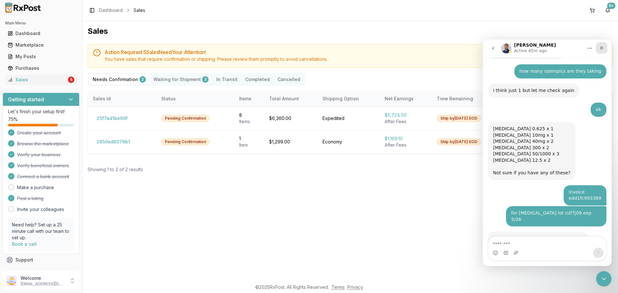
click at [598, 50] on div "Close" at bounding box center [602, 48] width 12 height 12
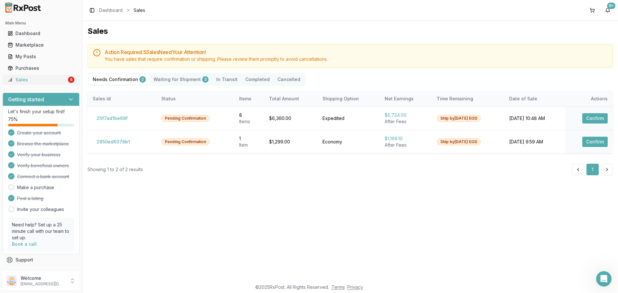
click at [57, 82] on div "Sales" at bounding box center [37, 80] width 59 height 6
click at [119, 139] on button "2850ed6376b1" at bounding box center [113, 142] width 41 height 10
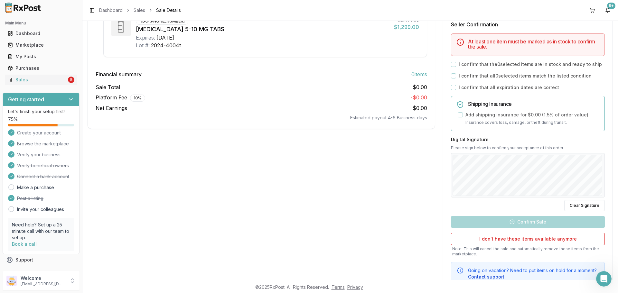
scroll to position [155, 0]
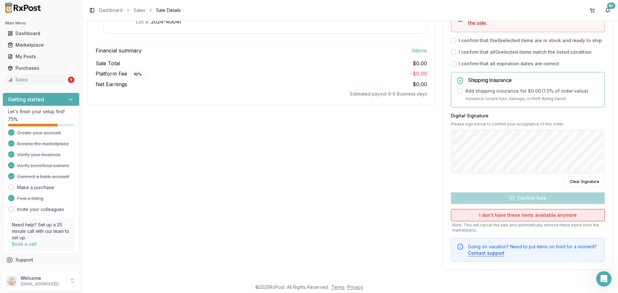
click at [487, 213] on button "I don't have these items available anymore" at bounding box center [528, 215] width 154 height 12
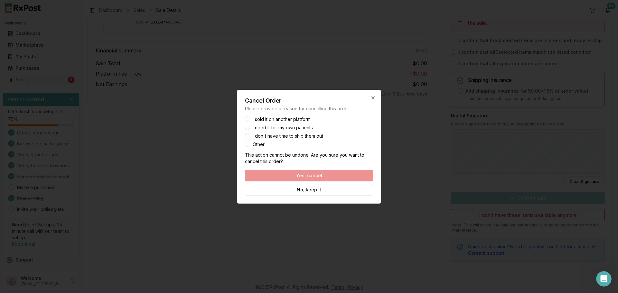
click at [311, 172] on div "Yes, cancel No, keep it" at bounding box center [309, 183] width 128 height 26
click at [247, 147] on div "Cancel Order Please provide a reason for cancelling this order. I sold it on an…" at bounding box center [309, 147] width 144 height 114
click at [247, 146] on div "Cancel Order Please provide a reason for cancelling this order. I sold it on an…" at bounding box center [309, 147] width 144 height 114
click at [247, 146] on button "Other" at bounding box center [247, 144] width 5 height 5
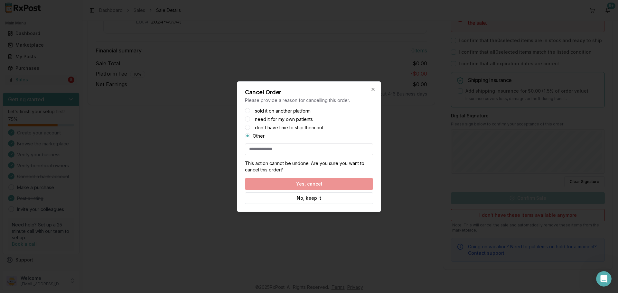
click at [289, 153] on input at bounding box center [309, 150] width 128 height 12
type input "**"
click at [298, 179] on button "Yes, cancel" at bounding box center [309, 184] width 128 height 12
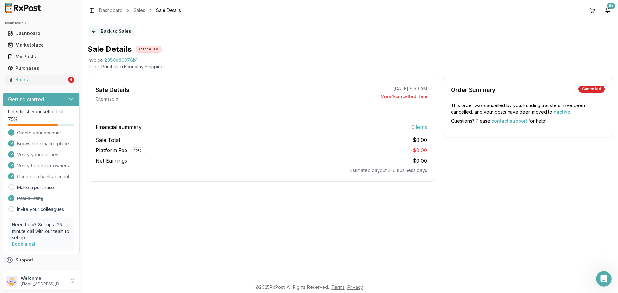
click at [106, 29] on button "Back to Sales" at bounding box center [111, 31] width 47 height 10
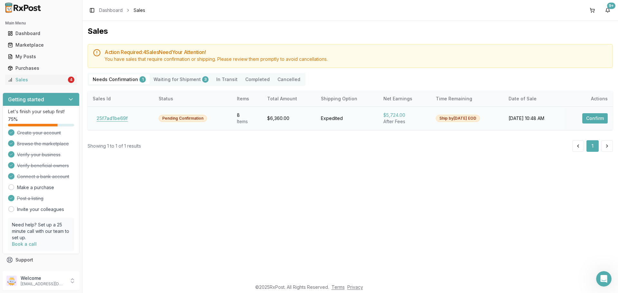
click at [107, 119] on button "25f7ad1be69f" at bounding box center [112, 118] width 39 height 10
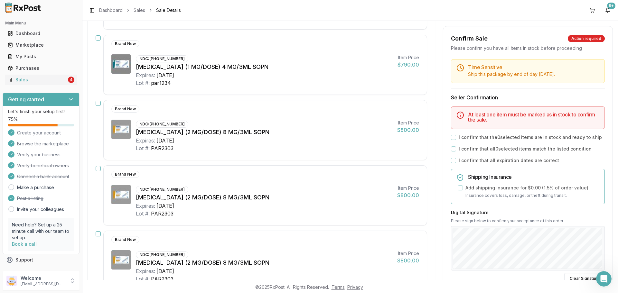
scroll to position [280, 0]
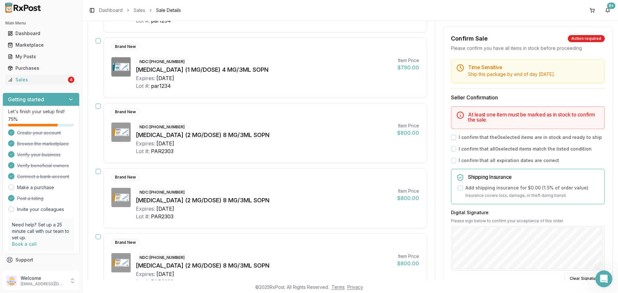
click at [607, 279] on div "Open Intercom Messenger" at bounding box center [602, 278] width 21 height 21
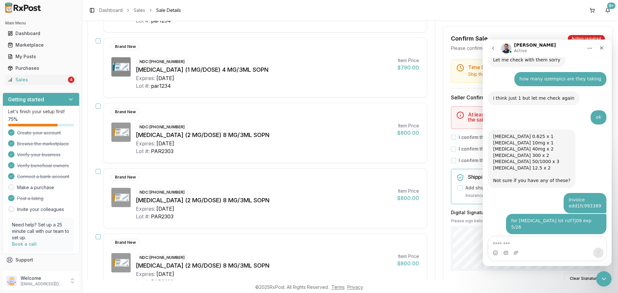
scroll to position [2892, 0]
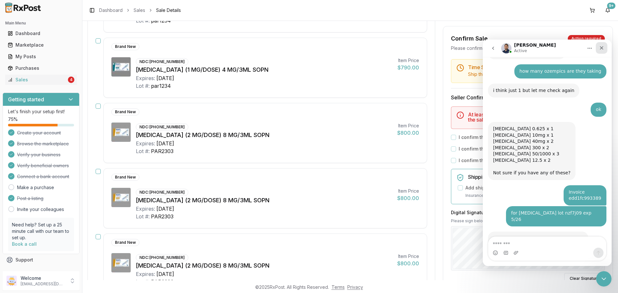
click at [603, 51] on div "Close" at bounding box center [602, 48] width 12 height 12
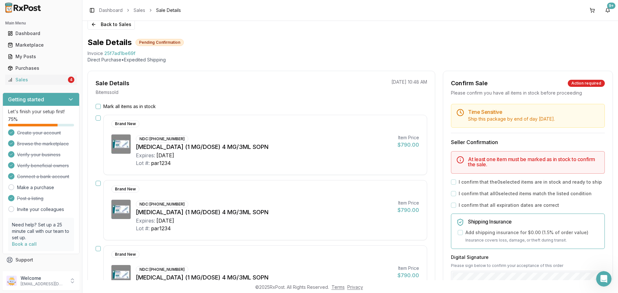
scroll to position [0, 0]
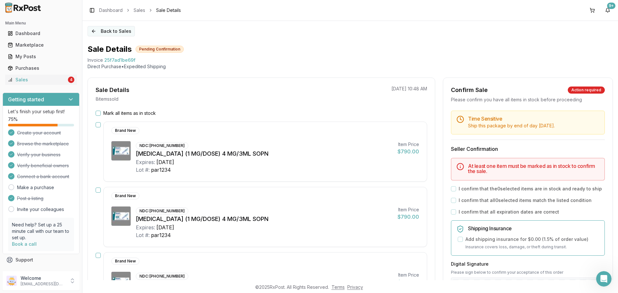
click at [113, 31] on button "Back to Sales" at bounding box center [111, 31] width 47 height 10
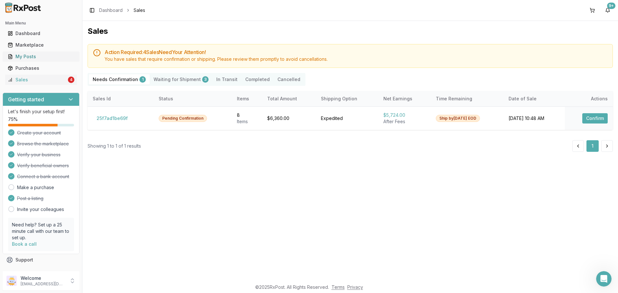
click at [41, 56] on div "My Posts" at bounding box center [41, 56] width 67 height 6
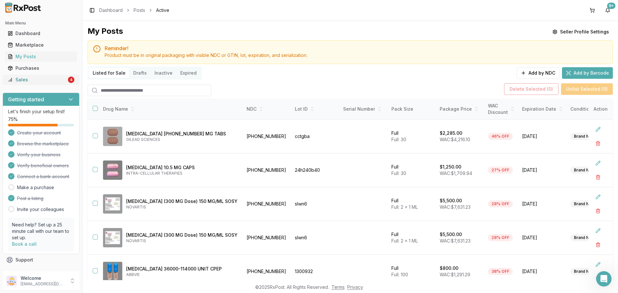
click at [42, 83] on div "Sales" at bounding box center [37, 80] width 59 height 6
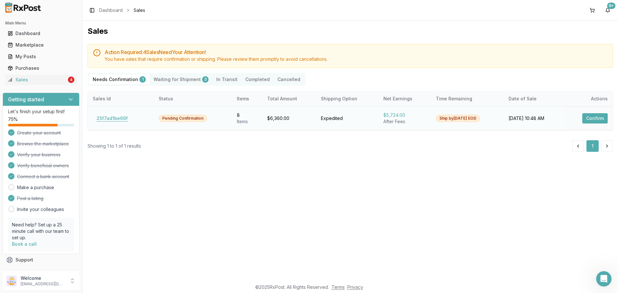
click at [122, 119] on button "25f7ad1be69f" at bounding box center [112, 118] width 39 height 10
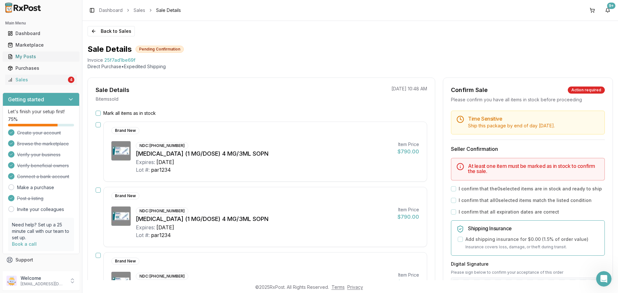
click at [37, 57] on div "My Posts" at bounding box center [41, 56] width 67 height 6
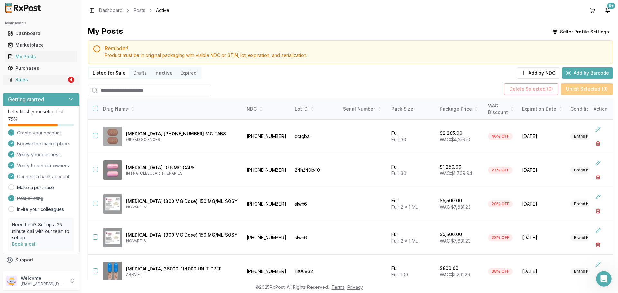
click at [44, 80] on div "Sales" at bounding box center [37, 80] width 59 height 6
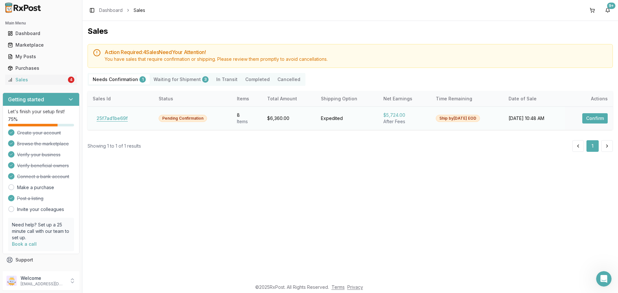
click at [115, 118] on button "25f7ad1be69f" at bounding box center [112, 118] width 39 height 10
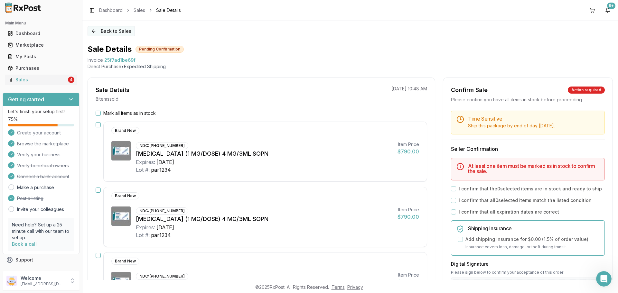
click at [99, 33] on button "Back to Sales" at bounding box center [111, 31] width 47 height 10
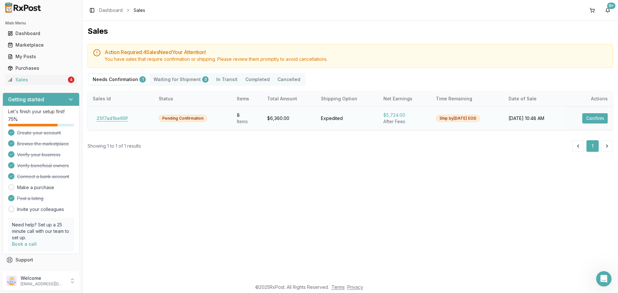
click at [107, 118] on button "25f7ad1be69f" at bounding box center [112, 118] width 39 height 10
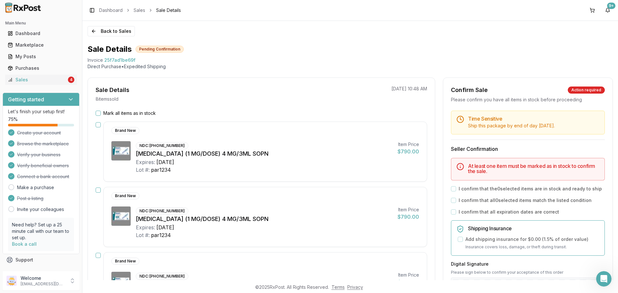
click at [100, 114] on button "Mark all items as in stock" at bounding box center [98, 113] width 5 height 5
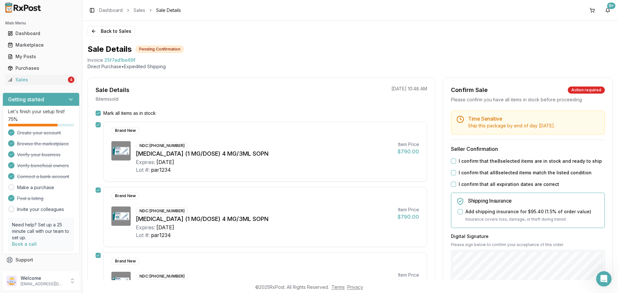
click at [452, 159] on button "I confirm that the 8 selected items are in stock and ready to ship" at bounding box center [453, 161] width 5 height 5
drag, startPoint x: 452, startPoint y: 169, endPoint x: 453, endPoint y: 172, distance: 3.2
click at [453, 172] on div "Time Sensitive Ship this package by end of day Monday, September 8th . Seller C…" at bounding box center [527, 247] width 169 height 272
click at [453, 173] on button "I confirm that all 8 selected items match the listed condition" at bounding box center [453, 172] width 5 height 5
click at [453, 183] on button "I confirm that all expiration dates are correct" at bounding box center [453, 184] width 5 height 5
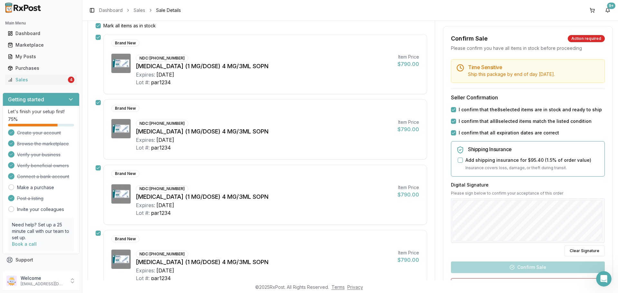
scroll to position [129, 0]
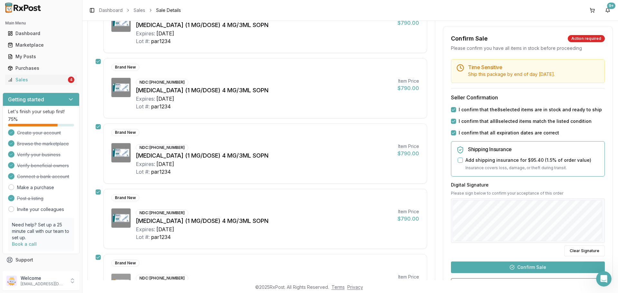
click at [539, 268] on button "Confirm Sale" at bounding box center [528, 268] width 154 height 12
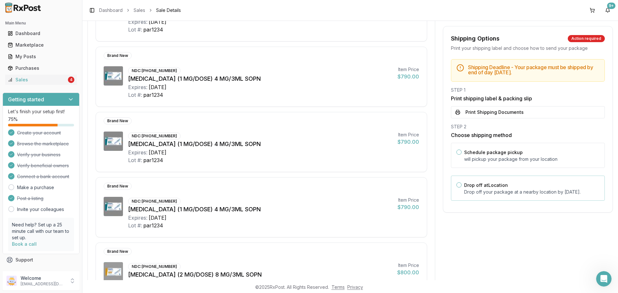
click at [472, 194] on p "Drop off your package at a nearby location by September 8, 2025 ." at bounding box center [531, 192] width 135 height 6
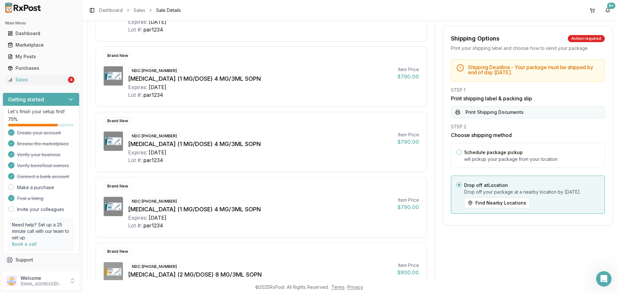
click at [475, 117] on button "Print Shipping Documents" at bounding box center [528, 112] width 154 height 12
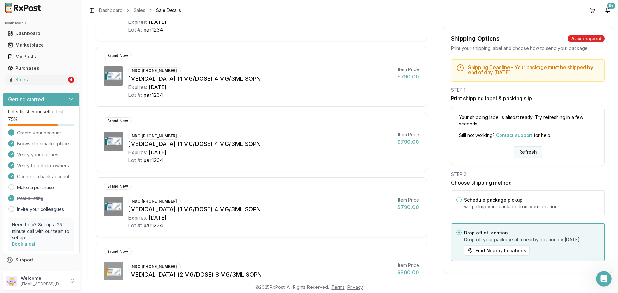
click at [519, 151] on button "Refresh" at bounding box center [528, 152] width 29 height 12
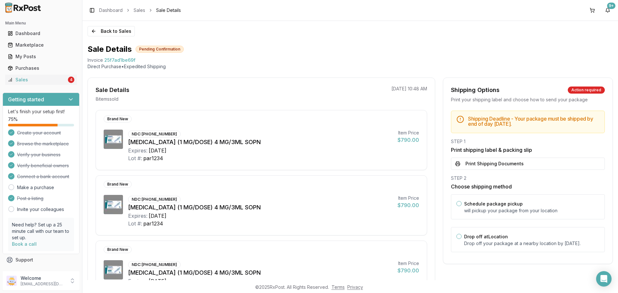
click at [503, 165] on button "Print Shipping Documents" at bounding box center [528, 164] width 154 height 12
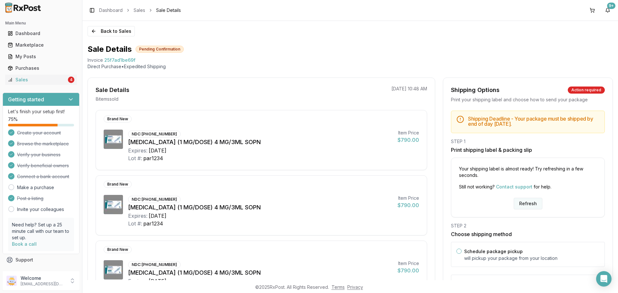
click at [524, 202] on button "Refresh" at bounding box center [528, 204] width 29 height 12
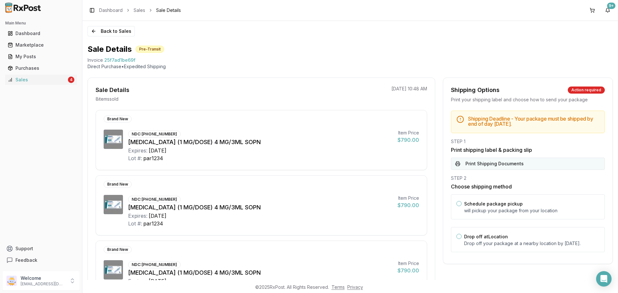
click at [496, 168] on button "Print Shipping Documents" at bounding box center [528, 164] width 154 height 12
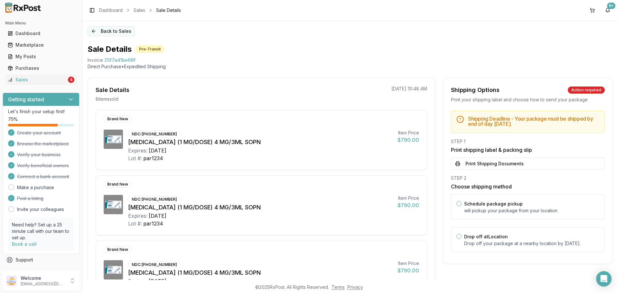
click at [109, 28] on button "Back to Sales" at bounding box center [111, 31] width 47 height 10
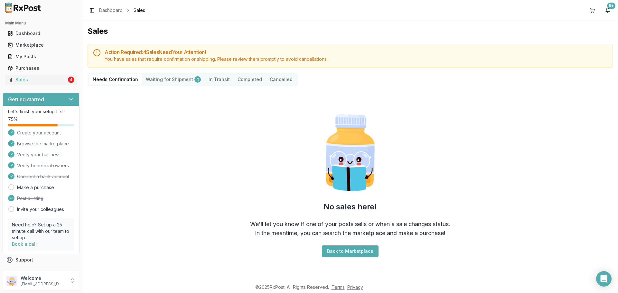
click at [174, 80] on Shipment "Waiting for Shipment 4" at bounding box center [173, 79] width 63 height 10
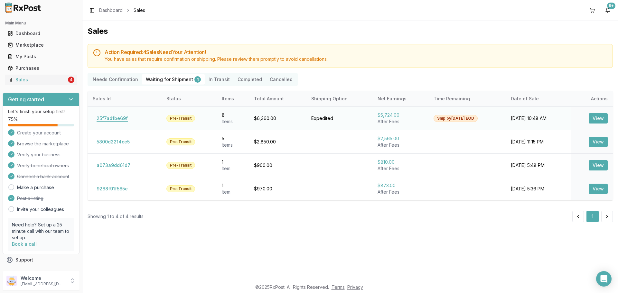
click at [121, 118] on button "25f7ad1be69f" at bounding box center [112, 118] width 39 height 10
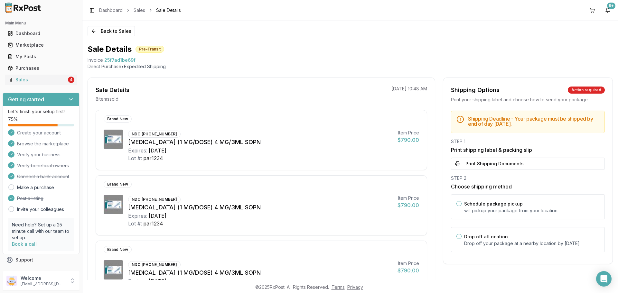
click at [558, 163] on button "Print Shipping Documents" at bounding box center [528, 164] width 154 height 12
click at [100, 30] on button "Back to Sales" at bounding box center [111, 31] width 47 height 10
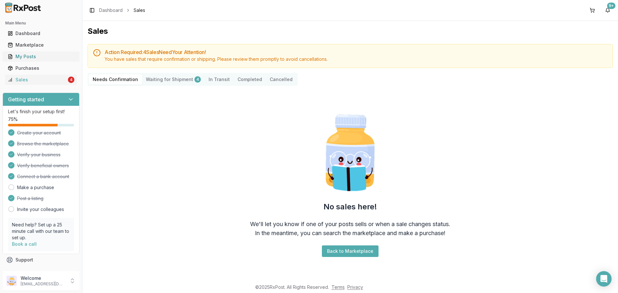
click at [29, 58] on div "My Posts" at bounding box center [41, 56] width 67 height 6
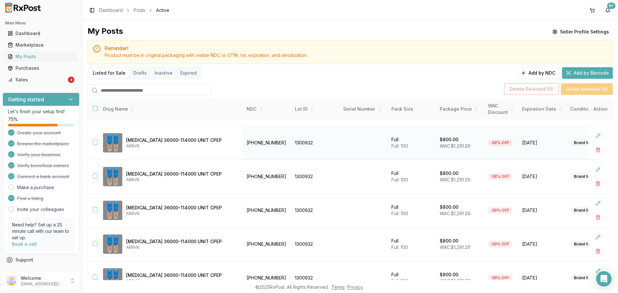
scroll to position [64, 0]
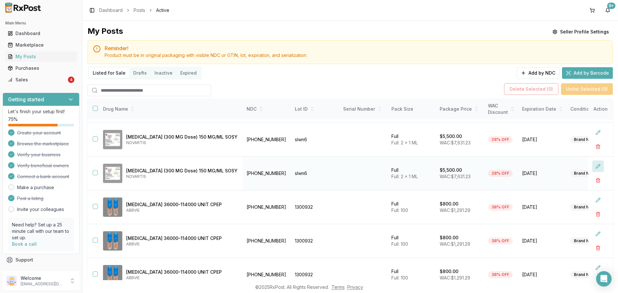
click at [592, 168] on button at bounding box center [598, 167] width 12 height 12
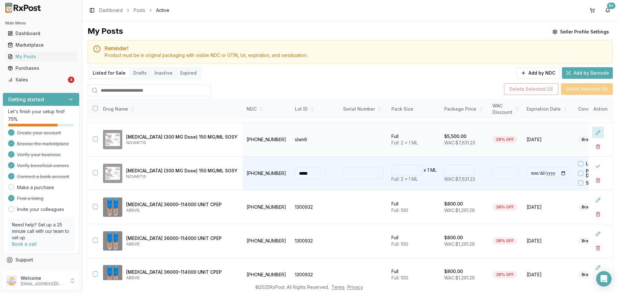
click at [596, 133] on button at bounding box center [598, 133] width 12 height 12
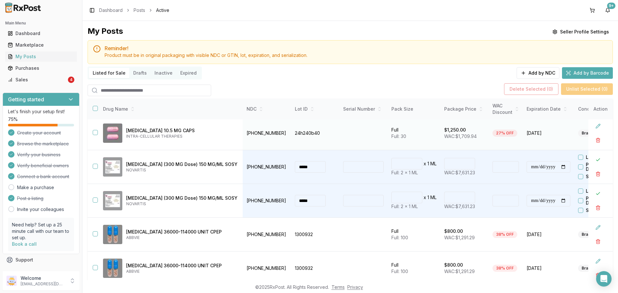
scroll to position [0, 0]
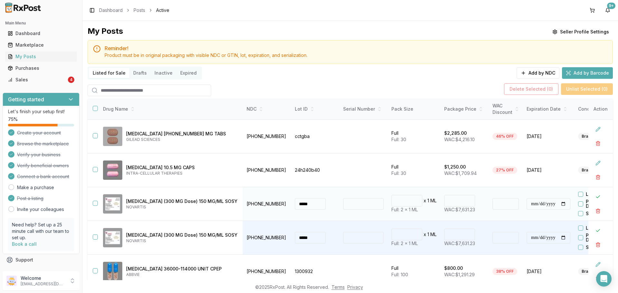
click at [444, 202] on input "****" at bounding box center [459, 201] width 31 height 12
click at [444, 201] on input "****" at bounding box center [459, 201] width 31 height 12
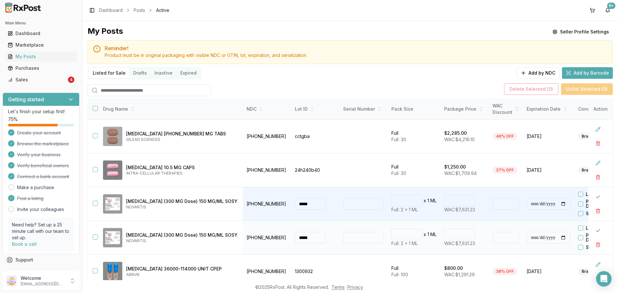
type input "****"
type input "*******"
type input "**"
click at [444, 235] on input "****" at bounding box center [459, 235] width 31 height 12
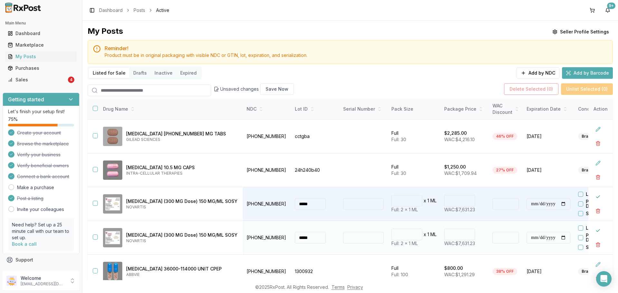
click at [444, 235] on input "****" at bounding box center [459, 235] width 31 height 12
type input "*******"
type input "**"
drag, startPoint x: 591, startPoint y: 231, endPoint x: 591, endPoint y: 223, distance: 8.1
click at [592, 231] on button at bounding box center [598, 231] width 12 height 12
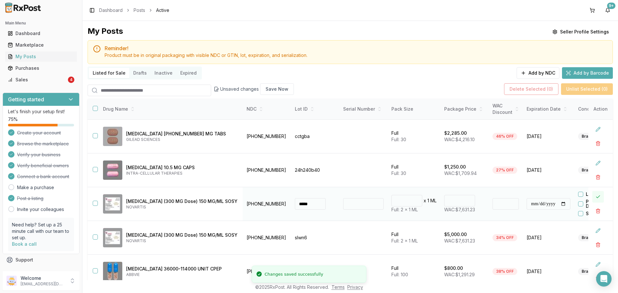
click at [593, 198] on button at bounding box center [598, 197] width 12 height 12
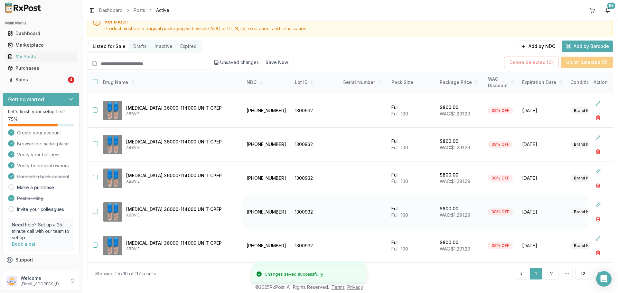
scroll to position [47, 0]
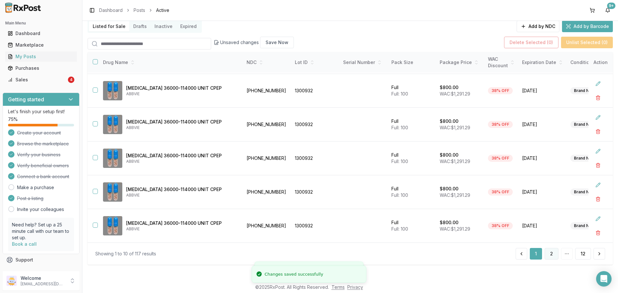
click at [545, 257] on button "2" at bounding box center [552, 254] width 14 height 12
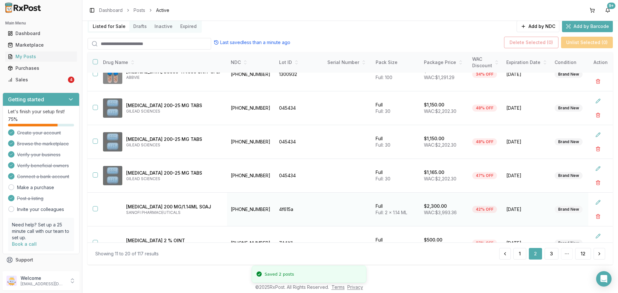
scroll to position [171, 0]
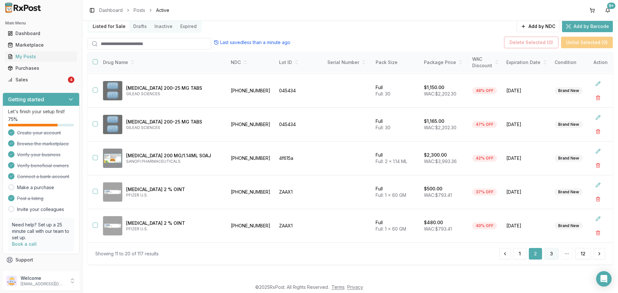
click at [546, 250] on button "3" at bounding box center [552, 254] width 14 height 12
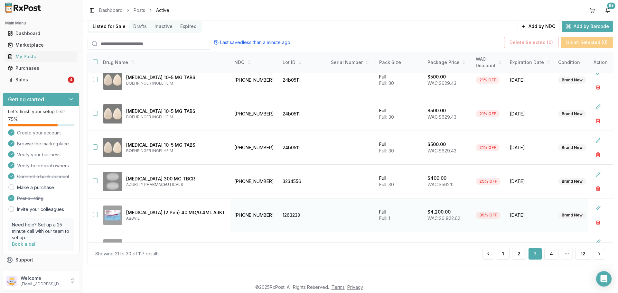
scroll to position [171, 0]
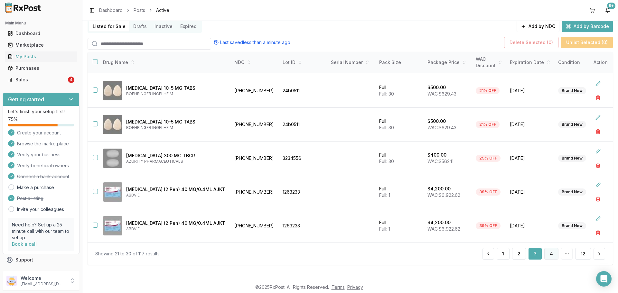
click at [552, 252] on button "4" at bounding box center [551, 254] width 14 height 12
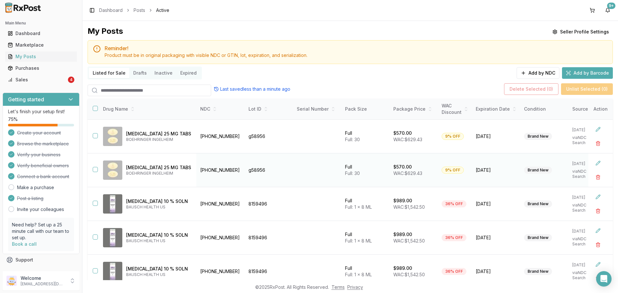
click at [96, 172] on button "button" at bounding box center [95, 169] width 5 height 5
click at [96, 169] on button "button" at bounding box center [95, 169] width 5 height 5
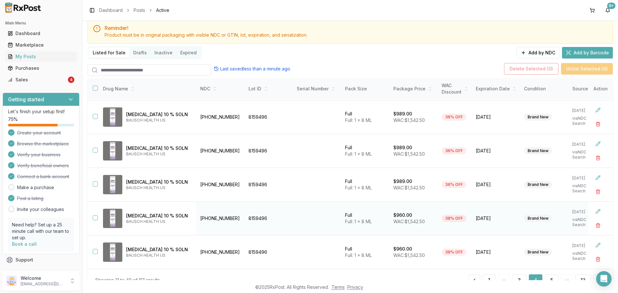
scroll to position [47, 0]
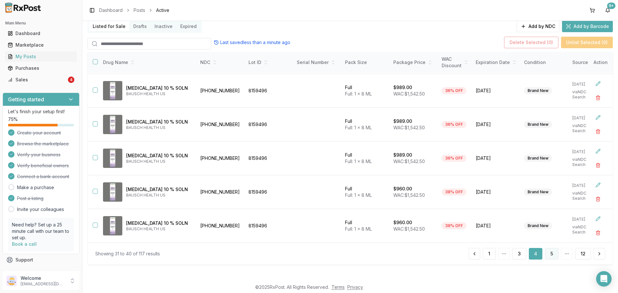
click at [551, 257] on button "5" at bounding box center [552, 254] width 14 height 12
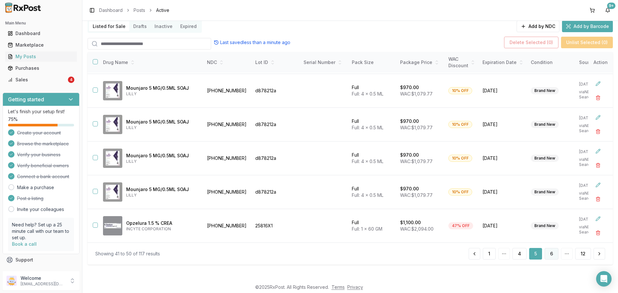
click at [551, 251] on button "6" at bounding box center [552, 254] width 14 height 12
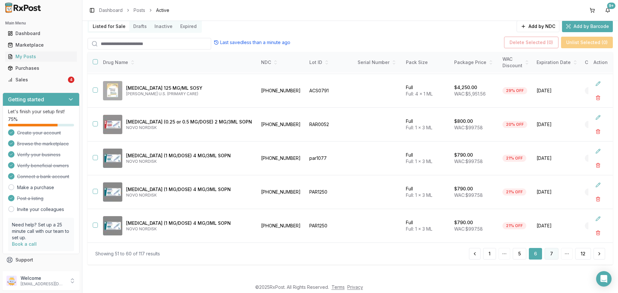
click at [553, 254] on button "7" at bounding box center [552, 254] width 14 height 12
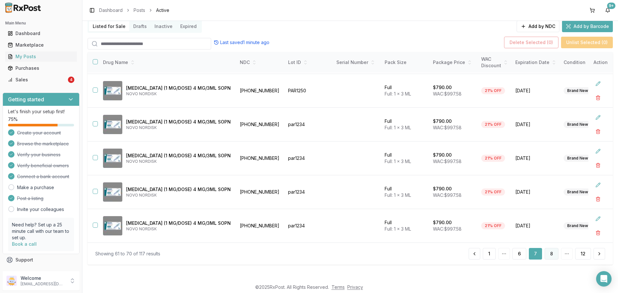
click at [545, 251] on button "8" at bounding box center [552, 254] width 14 height 12
click at [546, 255] on button "9" at bounding box center [552, 254] width 14 height 12
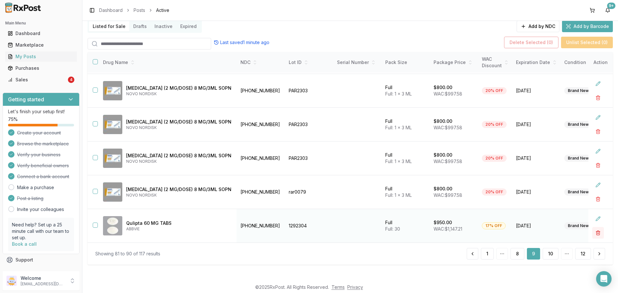
click at [592, 234] on button "button" at bounding box center [598, 233] width 12 height 12
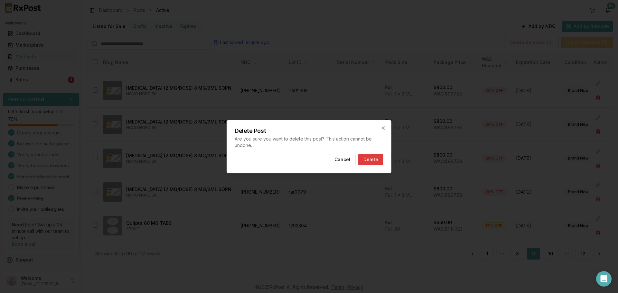
click at [364, 156] on button "Delete" at bounding box center [370, 160] width 25 height 12
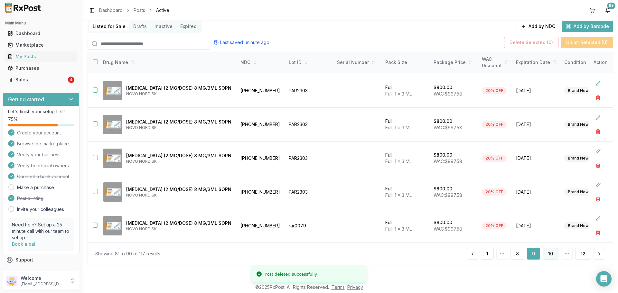
click at [543, 257] on button "10" at bounding box center [551, 254] width 16 height 12
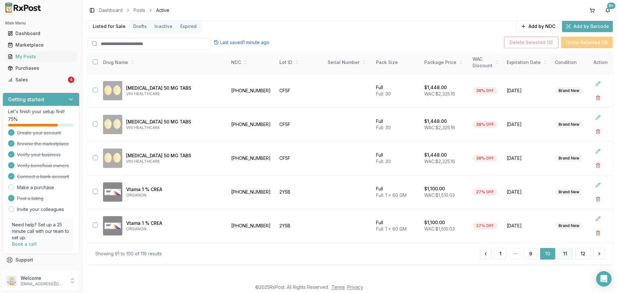
click at [567, 254] on button "11" at bounding box center [565, 254] width 15 height 12
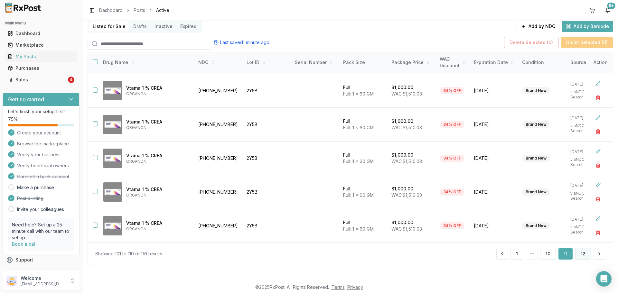
click at [582, 255] on button "12" at bounding box center [583, 254] width 16 height 12
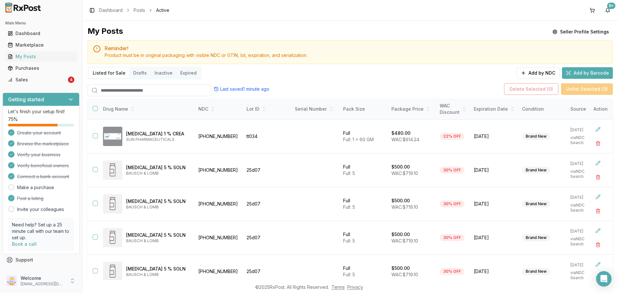
click at [56, 277] on p "Welcome" at bounding box center [43, 278] width 45 height 6
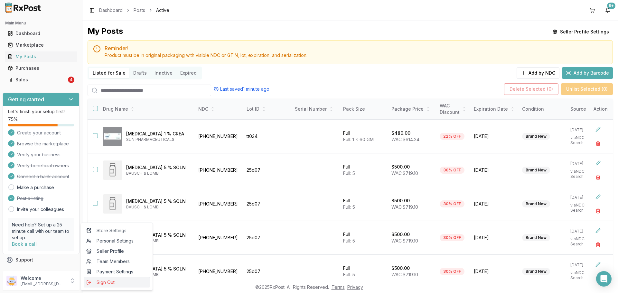
click at [104, 281] on span "Sign Out" at bounding box center [116, 282] width 61 height 6
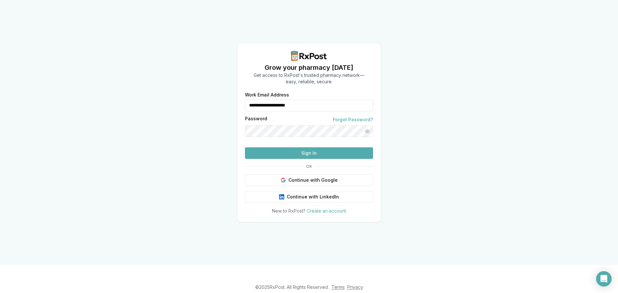
drag, startPoint x: 315, startPoint y: 106, endPoint x: 215, endPoint y: 110, distance: 100.2
click at [215, 110] on div "**********" at bounding box center [309, 132] width 618 height 265
type input "**********"
click at [302, 159] on button "Sign In" at bounding box center [309, 153] width 128 height 12
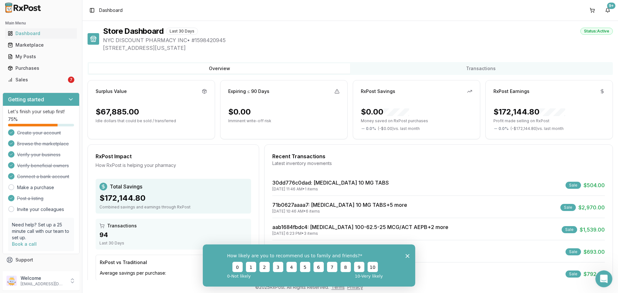
click at [606, 282] on div "Open Intercom Messenger" at bounding box center [602, 278] width 21 height 21
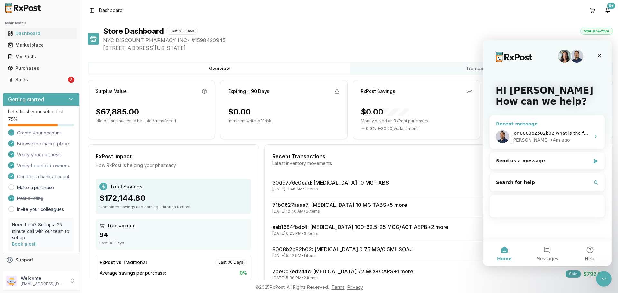
click at [550, 139] on div "• 4m ago" at bounding box center [560, 140] width 20 height 7
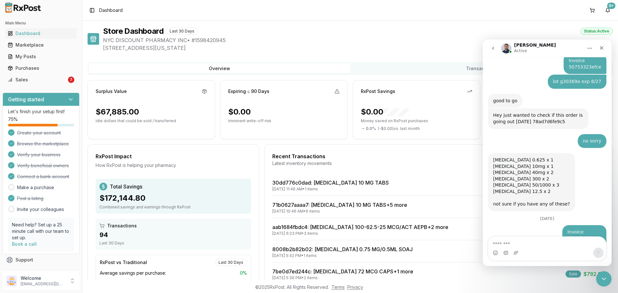
scroll to position [2958, 0]
click at [538, 247] on textarea "Message…" at bounding box center [547, 242] width 118 height 11
type textarea "*********"
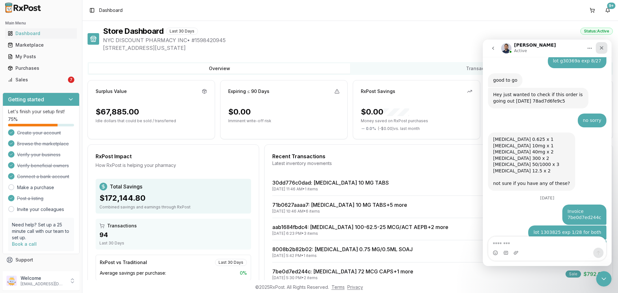
click at [600, 49] on icon "Close" at bounding box center [601, 47] width 5 height 5
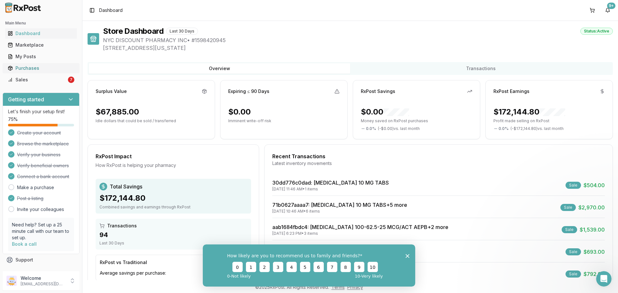
scroll to position [0, 0]
click at [46, 82] on div "Sales" at bounding box center [37, 80] width 59 height 6
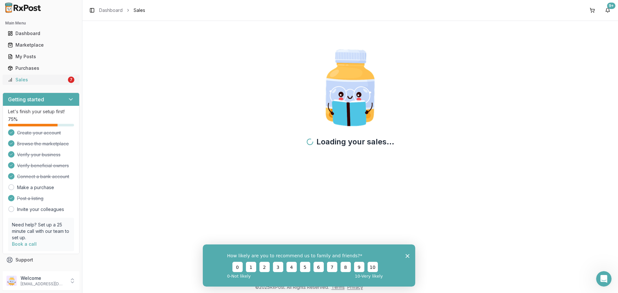
scroll to position [2977, 0]
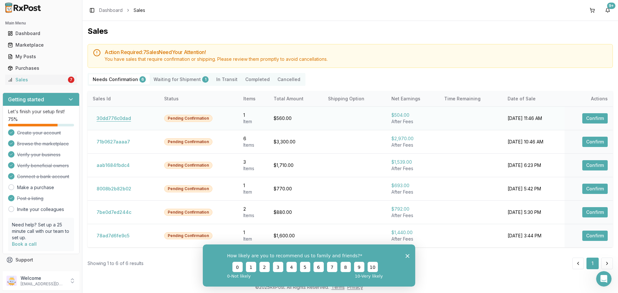
click at [101, 116] on button "30dd776c0dad" at bounding box center [114, 118] width 42 height 10
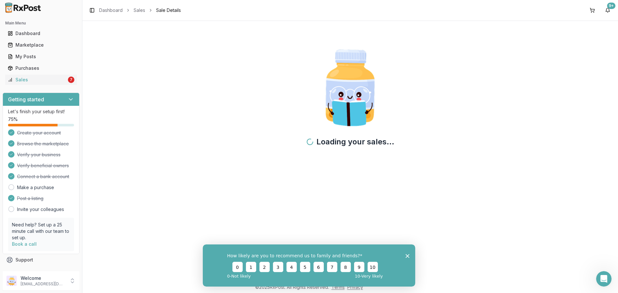
click at [408, 256] on icon "Close survey" at bounding box center [408, 256] width 4 height 4
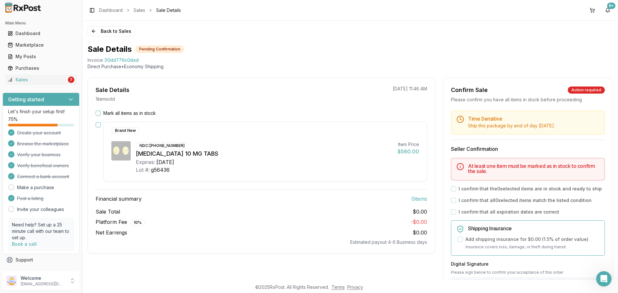
click at [97, 112] on button "Mark all items as in stock" at bounding box center [98, 113] width 5 height 5
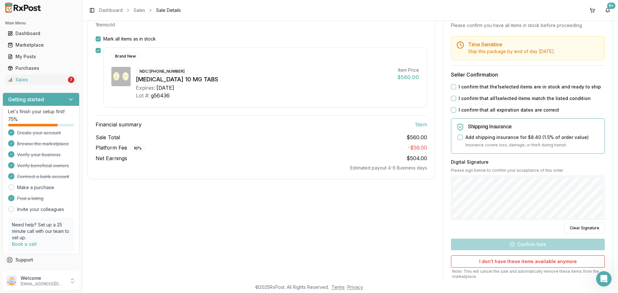
scroll to position [121, 0]
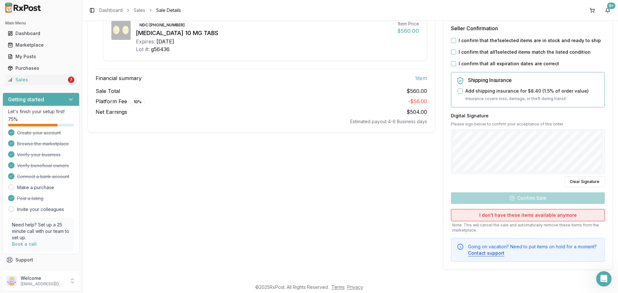
click at [509, 212] on button "I don't have these items available anymore" at bounding box center [528, 215] width 154 height 12
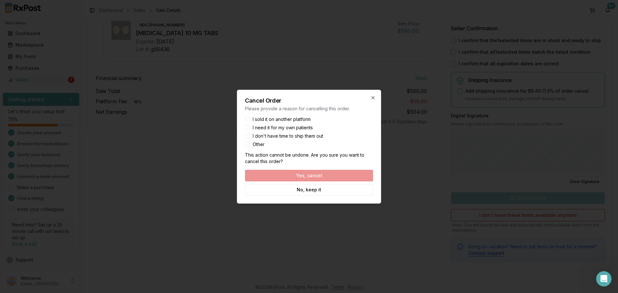
click at [247, 144] on button "Other" at bounding box center [247, 144] width 5 height 5
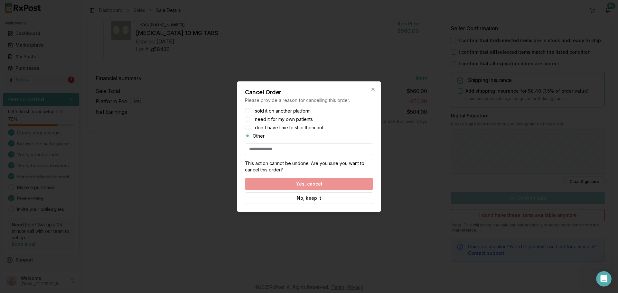
click at [302, 153] on input at bounding box center [309, 150] width 128 height 12
type input "**"
click at [304, 186] on button "Yes, cancel" at bounding box center [309, 184] width 128 height 12
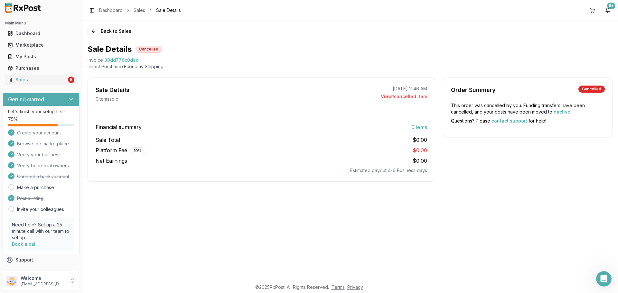
scroll to position [0, 0]
click at [96, 33] on button "Back to Sales" at bounding box center [111, 31] width 47 height 10
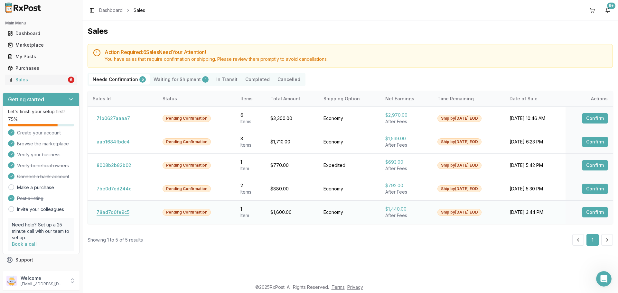
click at [101, 214] on button "78ad7d6fe9c5" at bounding box center [113, 212] width 41 height 10
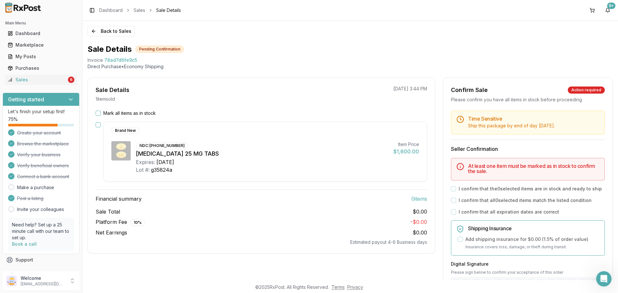
click at [97, 113] on button "Mark all items as in stock" at bounding box center [98, 113] width 5 height 5
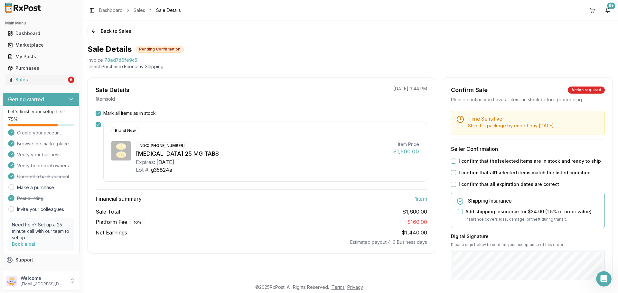
click at [97, 114] on button "Mark all items as in stock" at bounding box center [98, 113] width 5 height 5
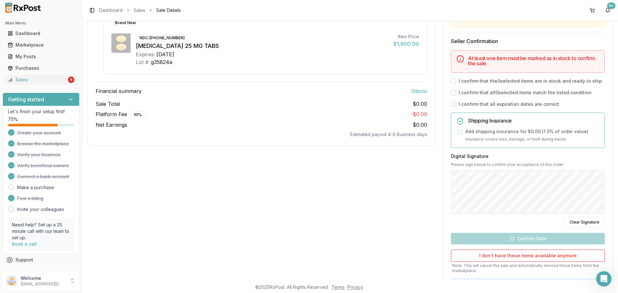
scroll to position [148, 0]
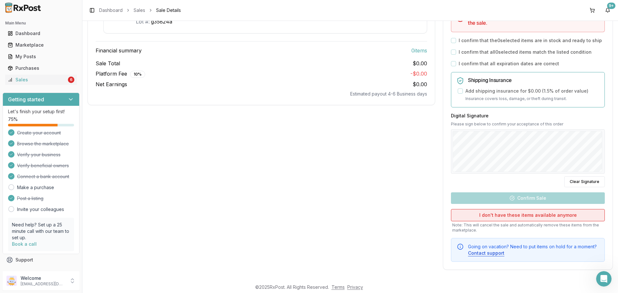
click at [524, 217] on button "I don't have these items available anymore" at bounding box center [528, 215] width 154 height 12
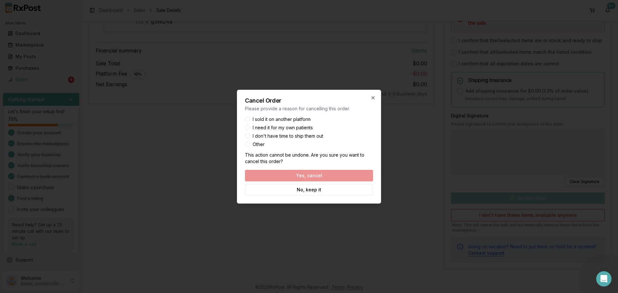
click at [247, 146] on button "Other" at bounding box center [247, 144] width 5 height 5
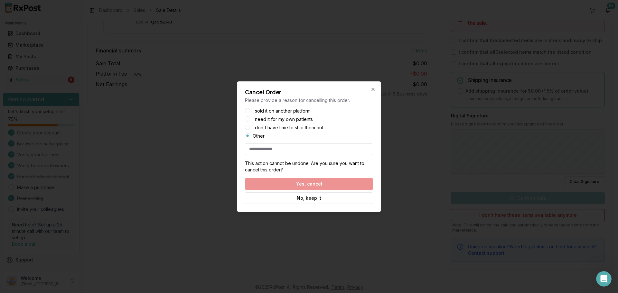
click at [288, 151] on input at bounding box center [309, 150] width 128 height 12
type input "**"
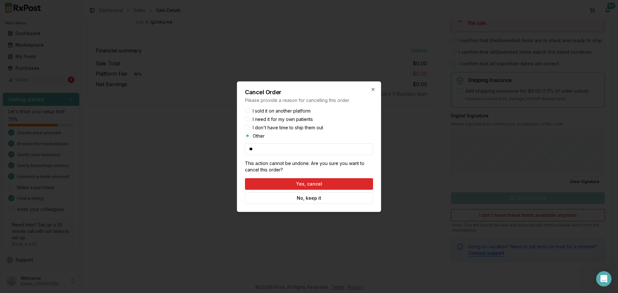
click at [323, 182] on button "Yes, cancel" at bounding box center [309, 184] width 128 height 12
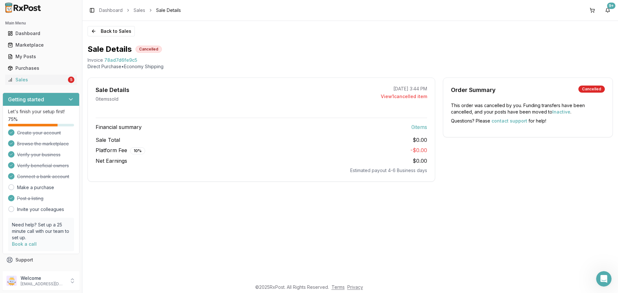
scroll to position [0, 0]
click at [99, 30] on button "Back to Sales" at bounding box center [111, 31] width 47 height 10
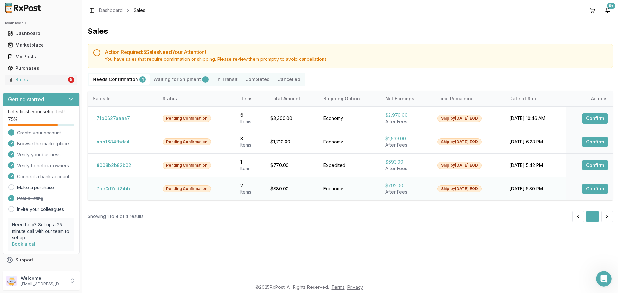
click at [114, 191] on button "7be0d7ed244c" at bounding box center [114, 189] width 42 height 10
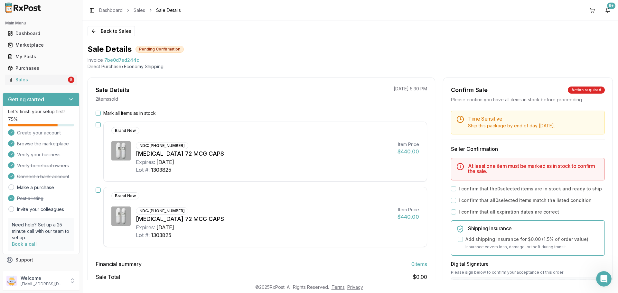
click at [100, 114] on button "Mark all items as in stock" at bounding box center [98, 113] width 5 height 5
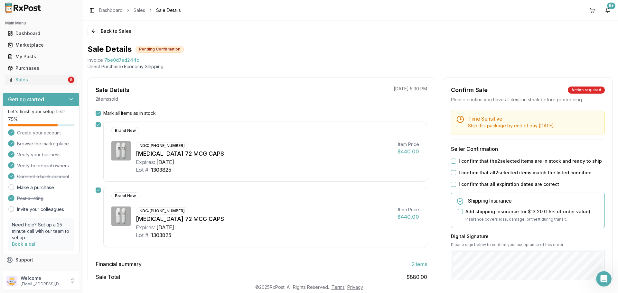
click at [454, 171] on div "Time Sensitive Ship this package by end of day Wednesday, September 10th . Sell…" at bounding box center [527, 247] width 169 height 272
click at [453, 164] on button "I confirm that the 2 selected items are in stock and ready to ship" at bounding box center [453, 161] width 5 height 5
click at [455, 176] on div "I confirm that all 2 selected items match the listed condition" at bounding box center [528, 173] width 154 height 6
click at [454, 175] on button "I confirm that all 2 selected items match the listed condition" at bounding box center [453, 172] width 5 height 5
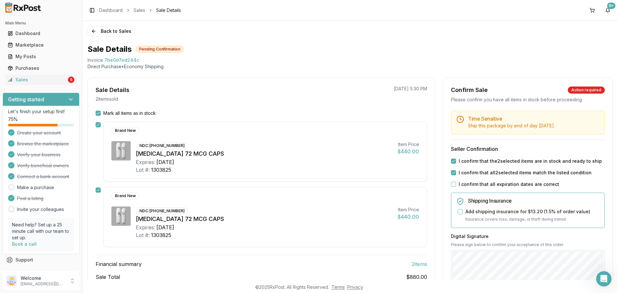
click at [452, 187] on button "I confirm that all expiration dates are correct" at bounding box center [453, 184] width 5 height 5
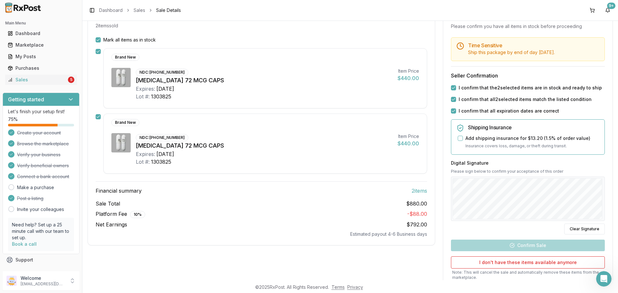
scroll to position [127, 0]
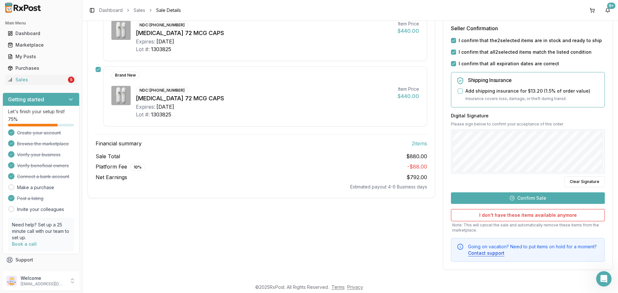
click at [541, 195] on button "Confirm Sale" at bounding box center [528, 199] width 154 height 12
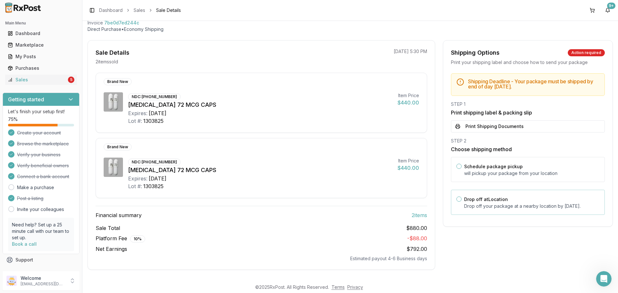
scroll to position [37, 0]
click at [501, 126] on button "Print Shipping Documents" at bounding box center [528, 126] width 154 height 12
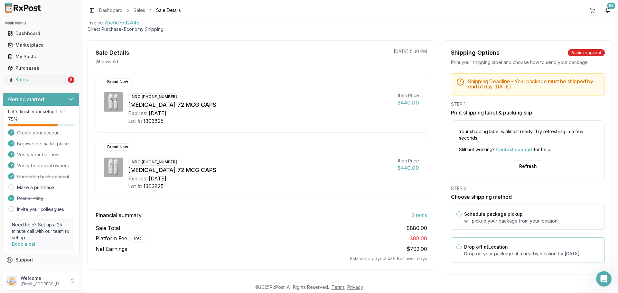
click at [550, 257] on p "Drop off your package at a nearby location by September 10, 2025 ." at bounding box center [531, 254] width 135 height 6
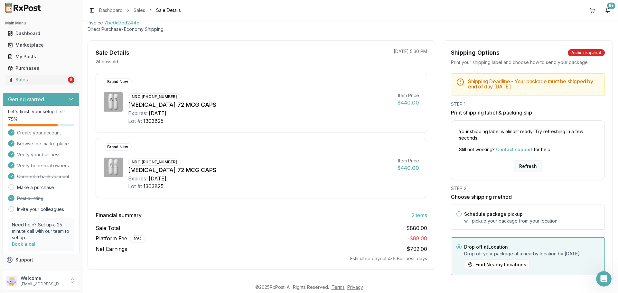
click at [523, 164] on button "Refresh" at bounding box center [528, 167] width 29 height 12
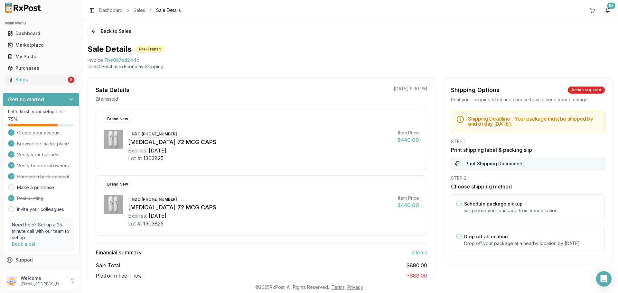
click at [523, 165] on button "Print Shipping Documents" at bounding box center [528, 164] width 154 height 12
click at [105, 33] on button "Back to Sales" at bounding box center [111, 31] width 47 height 10
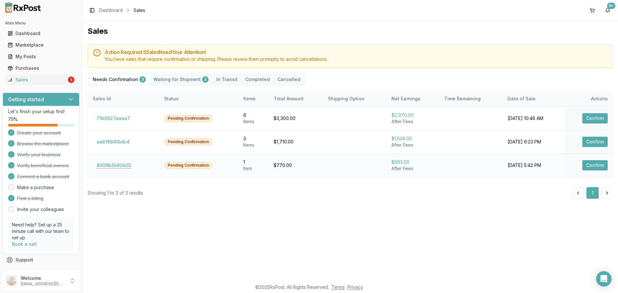
click at [118, 170] on button "8008b2b82b02" at bounding box center [114, 165] width 42 height 10
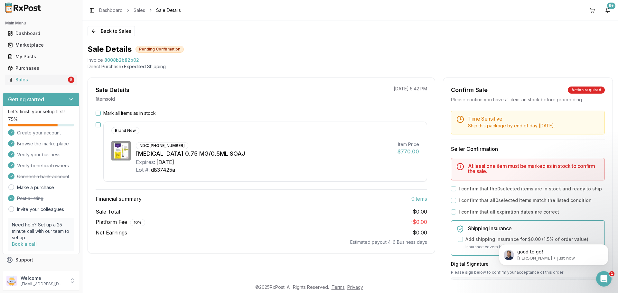
click at [100, 26] on div "Back to Sales Sale Details Pending Confirmation Invoice 8008b2b82b02 Direct Pur…" at bounding box center [350, 150] width 536 height 259
click at [102, 29] on button "Back to Sales" at bounding box center [111, 31] width 47 height 10
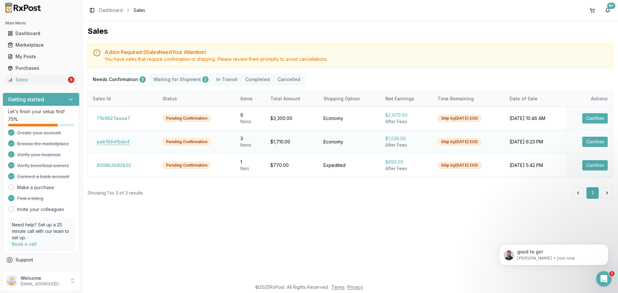
click at [118, 143] on button "aab1684fbdc4" at bounding box center [113, 142] width 41 height 10
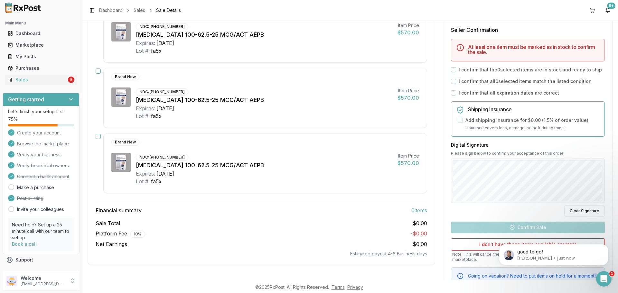
scroll to position [155, 0]
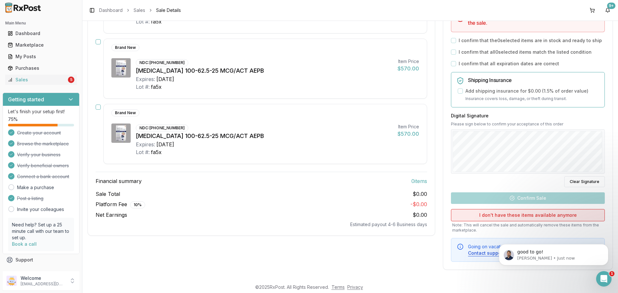
click at [495, 215] on button "I don't have these items available anymore" at bounding box center [528, 215] width 154 height 12
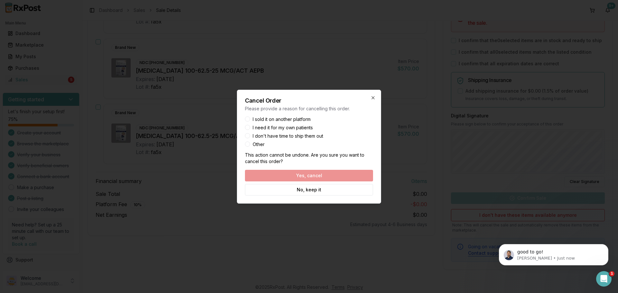
click at [252, 145] on div "Other" at bounding box center [309, 144] width 128 height 5
click at [245, 145] on button "Other" at bounding box center [247, 144] width 5 height 5
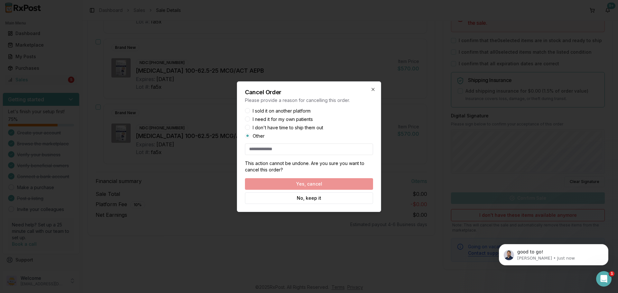
click at [292, 155] on input at bounding box center [309, 150] width 128 height 12
type input "**"
click at [319, 181] on button "Yes, cancel" at bounding box center [309, 184] width 128 height 12
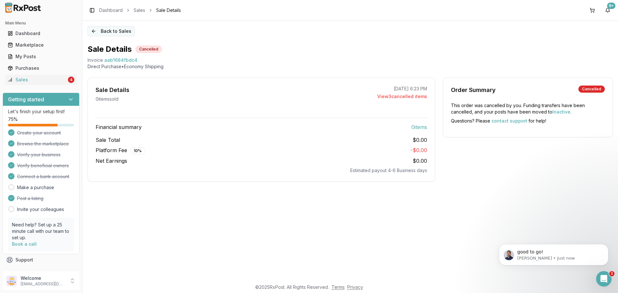
click at [112, 30] on button "Back to Sales" at bounding box center [111, 31] width 47 height 10
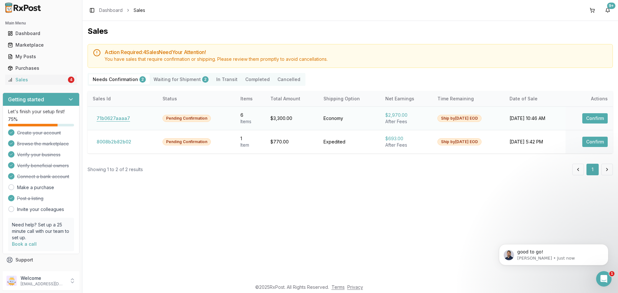
click at [112, 114] on button "71b0627aaaa7" at bounding box center [113, 118] width 41 height 10
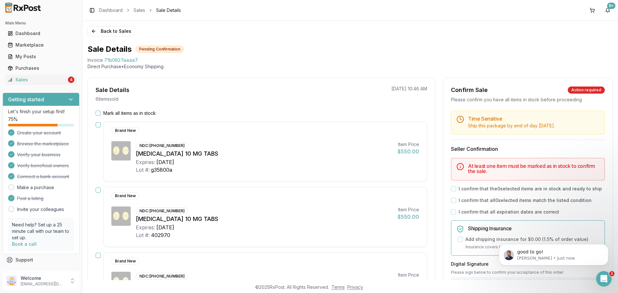
click at [98, 110] on div "Mark all items as in stock" at bounding box center [262, 113] width 332 height 6
click at [98, 111] on button "Mark all items as in stock" at bounding box center [98, 113] width 5 height 5
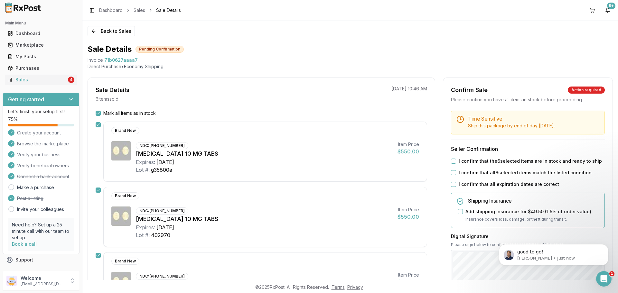
click at [453, 162] on button "I confirm that the 6 selected items are in stock and ready to ship" at bounding box center [453, 161] width 5 height 5
click at [452, 174] on button "I confirm that all 6 selected items match the listed condition" at bounding box center [453, 172] width 5 height 5
click at [452, 185] on button "I confirm that all expiration dates are correct" at bounding box center [453, 184] width 5 height 5
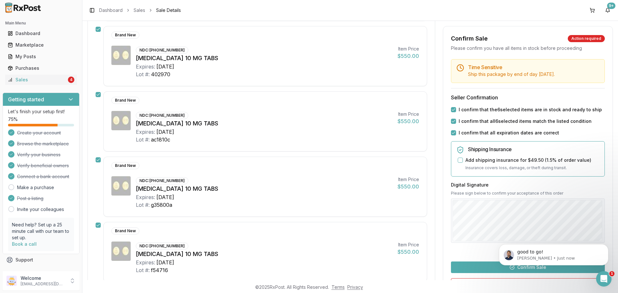
click at [482, 268] on button "Confirm Sale" at bounding box center [528, 268] width 154 height 12
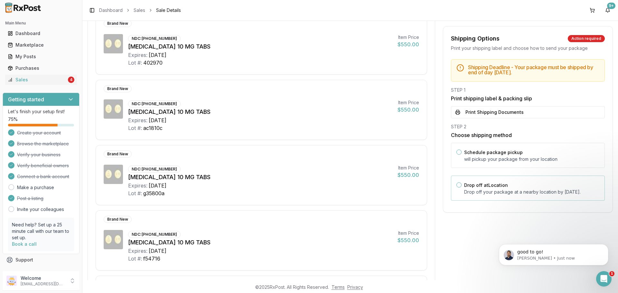
click at [475, 179] on div "Drop off at Location Drop off your package at a nearby location by September 11…" at bounding box center [528, 188] width 154 height 25
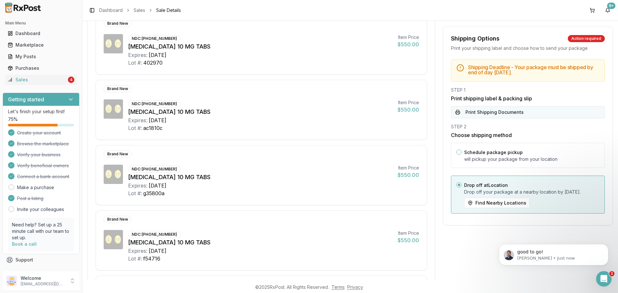
click at [476, 118] on button "Print Shipping Documents" at bounding box center [528, 112] width 154 height 12
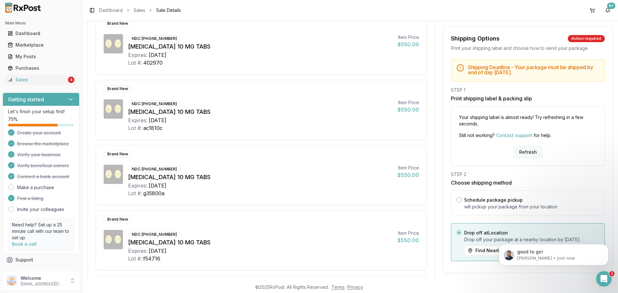
click at [525, 157] on button "Refresh" at bounding box center [528, 152] width 29 height 12
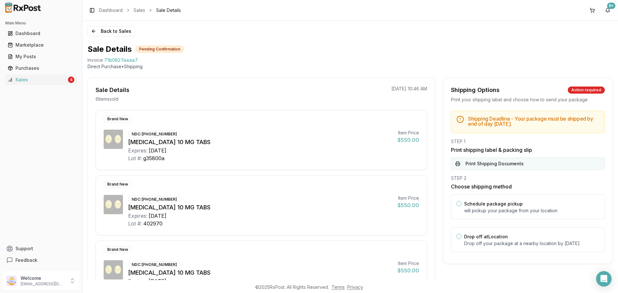
click at [500, 165] on button "Print Shipping Documents" at bounding box center [528, 164] width 154 height 12
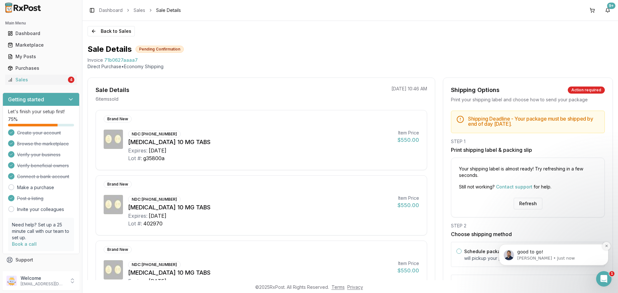
click at [606, 247] on icon "Dismiss notification" at bounding box center [607, 246] width 4 height 4
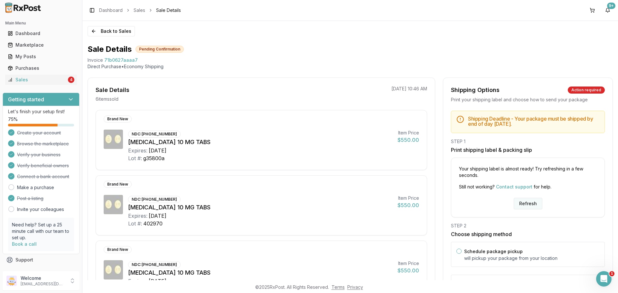
click at [525, 207] on button "Refresh" at bounding box center [528, 204] width 29 height 12
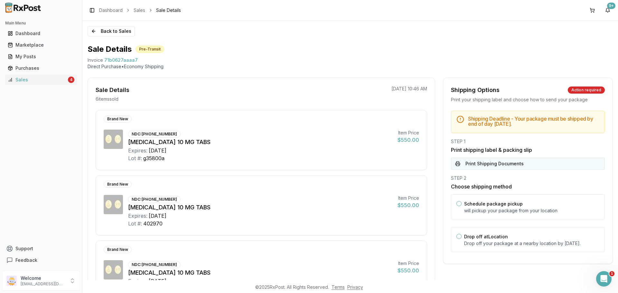
click at [497, 169] on button "Print Shipping Documents" at bounding box center [528, 164] width 154 height 12
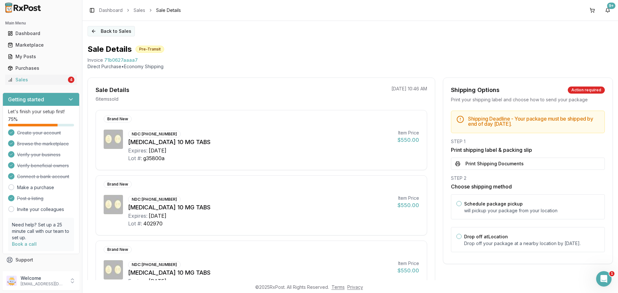
click at [107, 32] on button "Back to Sales" at bounding box center [111, 31] width 47 height 10
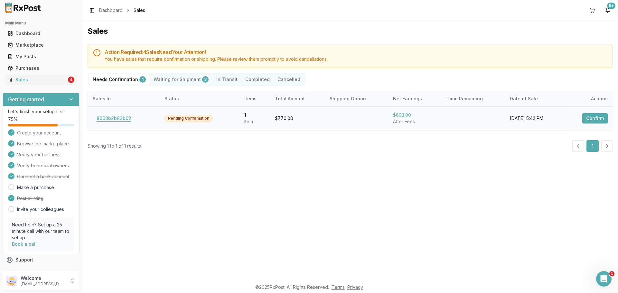
click at [109, 120] on button "8008b2b82b02" at bounding box center [114, 118] width 42 height 10
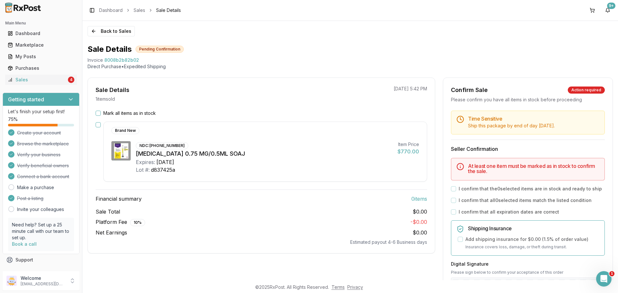
click at [99, 113] on button "Mark all items as in stock" at bounding box center [98, 113] width 5 height 5
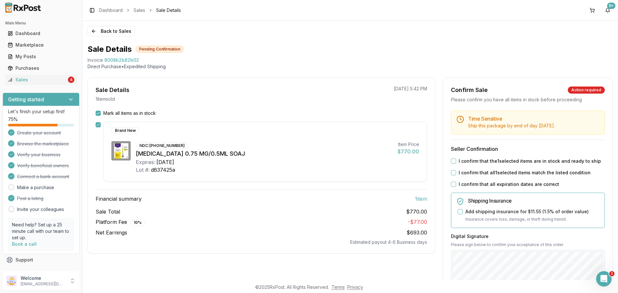
click at [451, 162] on button "I confirm that the 1 selected items are in stock and ready to ship" at bounding box center [453, 161] width 5 height 5
click at [451, 173] on button "I confirm that all 1 selected items match the listed condition" at bounding box center [453, 172] width 5 height 5
click at [451, 181] on div "I confirm that all expiration dates are correct" at bounding box center [528, 184] width 154 height 6
click at [453, 183] on button "I confirm that all expiration dates are correct" at bounding box center [453, 184] width 5 height 5
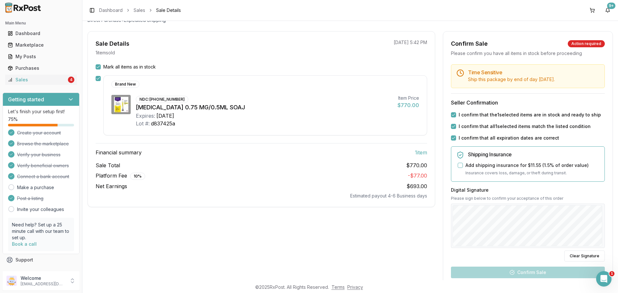
scroll to position [121, 0]
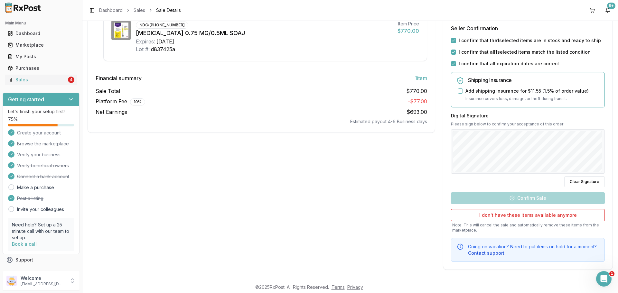
click at [434, 160] on div "Sale Details 1 item sold 09/03/2025 5:42 PM Mark all items as in stock Brand Ne…" at bounding box center [350, 113] width 525 height 313
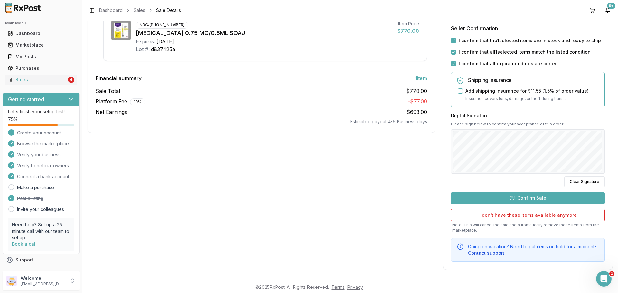
click at [511, 199] on button "Confirm Sale" at bounding box center [528, 199] width 154 height 12
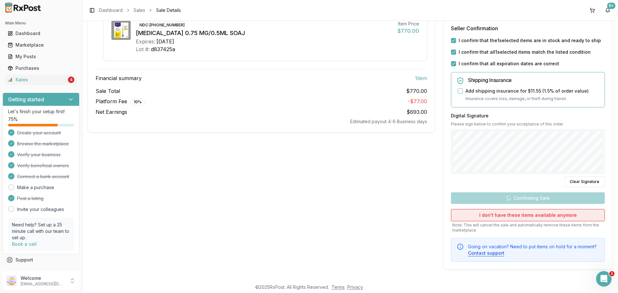
scroll to position [1, 0]
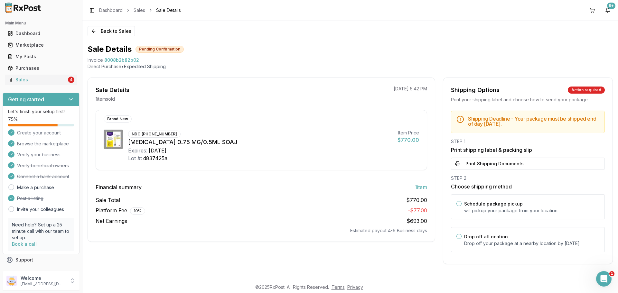
drag, startPoint x: 523, startPoint y: 246, endPoint x: 513, endPoint y: 192, distance: 55.3
click at [522, 244] on p "Drop off your package at a nearby location by September 4, 2025 ." at bounding box center [531, 243] width 135 height 6
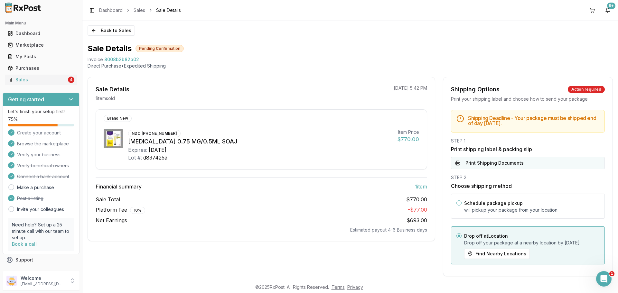
click at [504, 157] on button "Print Shipping Documents" at bounding box center [528, 163] width 154 height 12
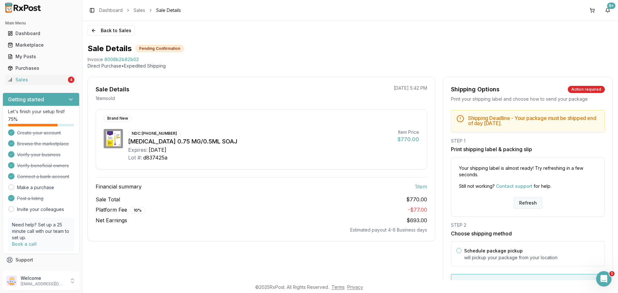
click at [528, 204] on button "Refresh" at bounding box center [528, 203] width 29 height 12
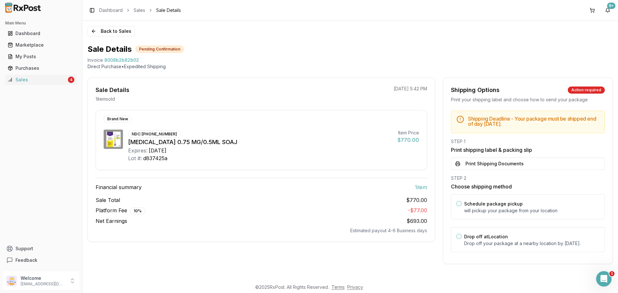
click at [503, 165] on button "Print Shipping Documents" at bounding box center [528, 164] width 154 height 12
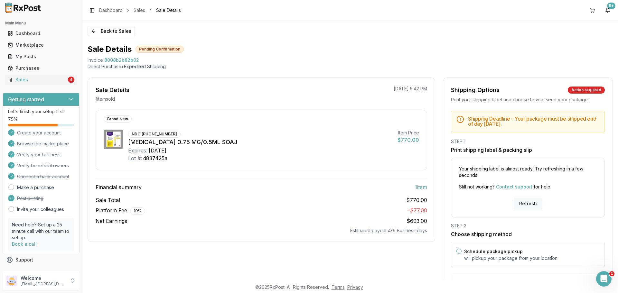
click at [520, 199] on button "Refresh" at bounding box center [528, 204] width 29 height 12
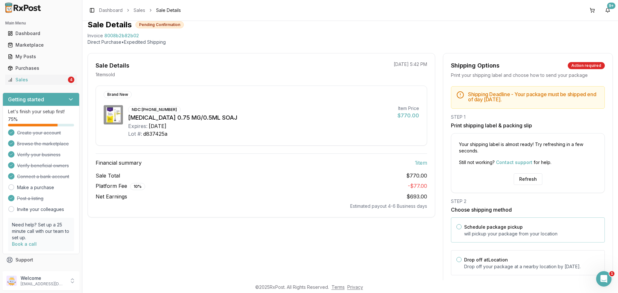
scroll to position [48, 0]
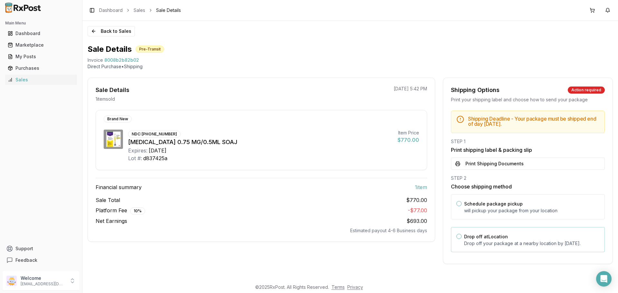
click at [511, 236] on div "Drop off at Location Drop off your package at a nearby location by [DATE] ." at bounding box center [531, 240] width 135 height 14
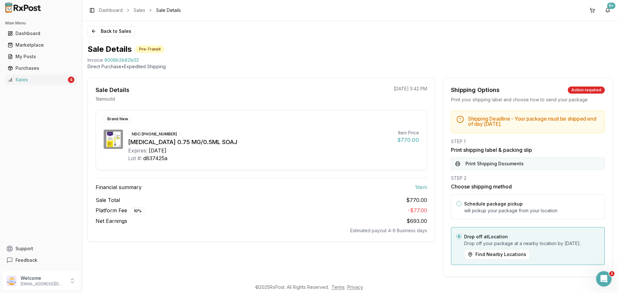
click at [490, 161] on button "Print Shipping Documents" at bounding box center [528, 164] width 154 height 12
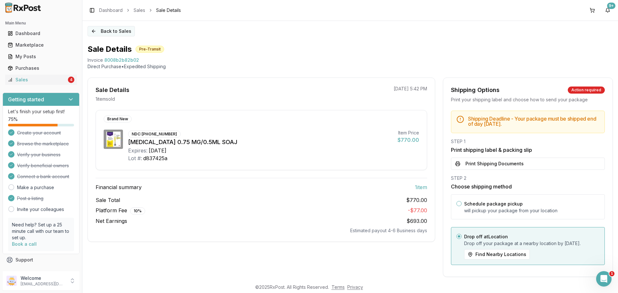
click at [98, 31] on button "Back to Sales" at bounding box center [111, 31] width 47 height 10
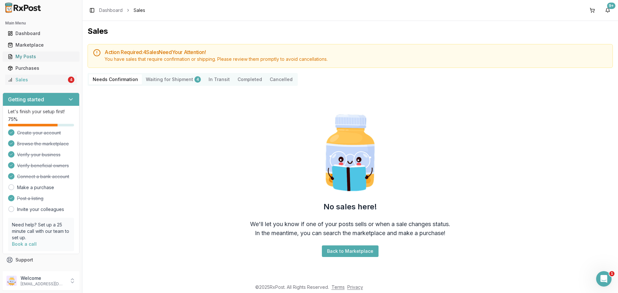
click at [53, 57] on div "My Posts" at bounding box center [41, 56] width 67 height 6
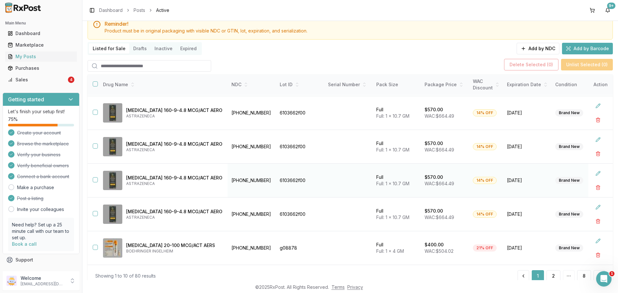
scroll to position [47, 0]
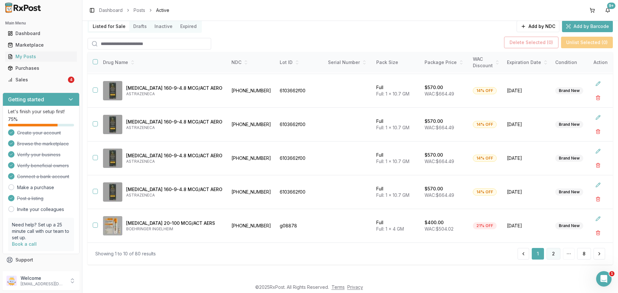
click at [547, 251] on button "2" at bounding box center [554, 254] width 14 height 12
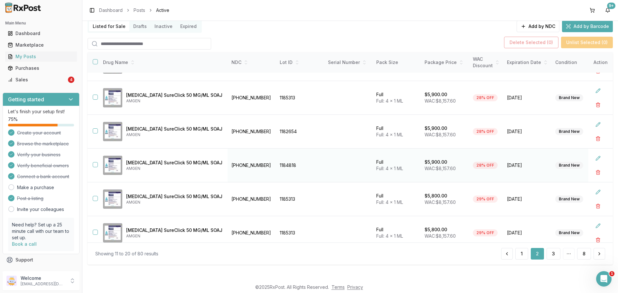
scroll to position [171, 0]
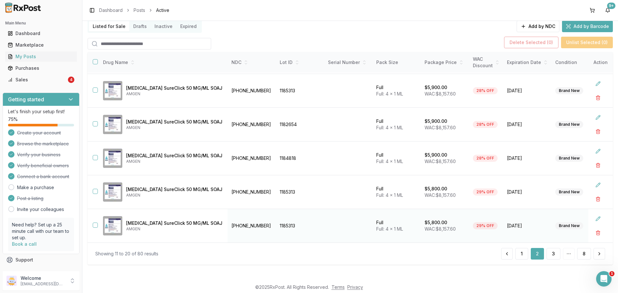
click at [97, 223] on button "button" at bounding box center [95, 225] width 5 height 5
click at [592, 231] on button "button" at bounding box center [598, 233] width 12 height 12
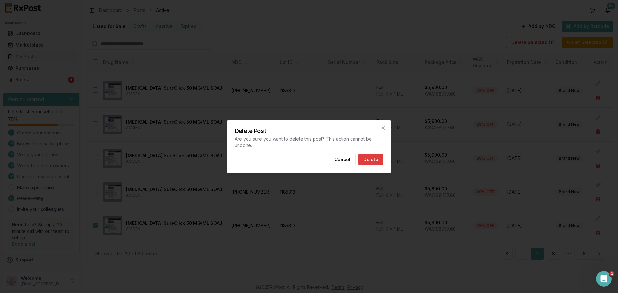
click at [377, 164] on button "Delete" at bounding box center [370, 160] width 25 height 12
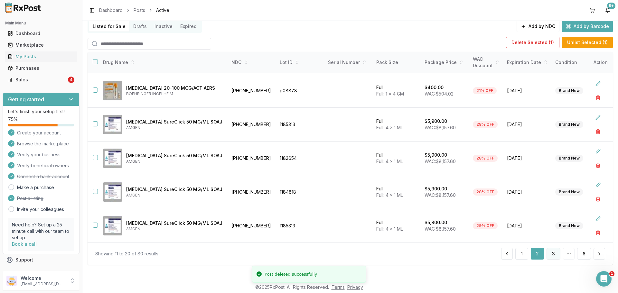
click at [551, 254] on button "3" at bounding box center [554, 254] width 14 height 12
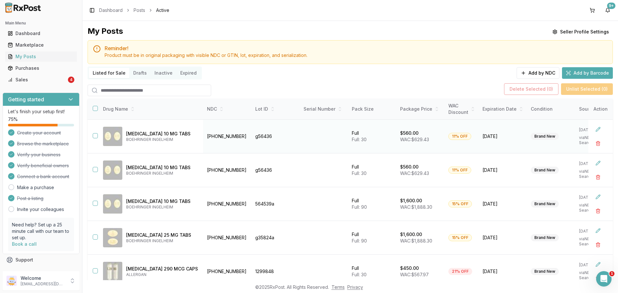
click at [92, 137] on td at bounding box center [93, 137] width 10 height 34
click at [94, 137] on button "button" at bounding box center [95, 135] width 5 height 5
click at [95, 167] on button "button" at bounding box center [95, 169] width 5 height 5
click at [96, 202] on button "button" at bounding box center [95, 203] width 5 height 5
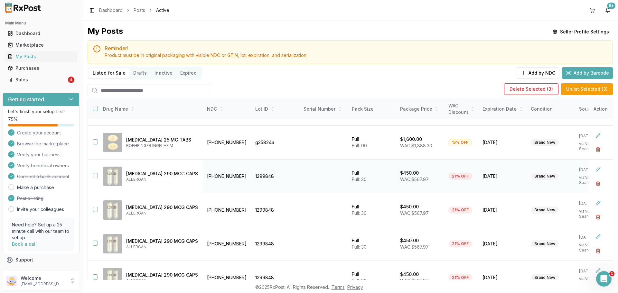
scroll to position [97, 0]
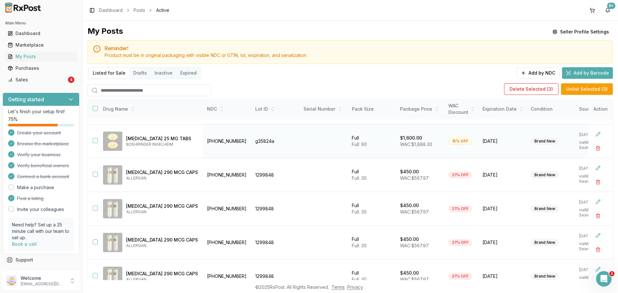
click at [94, 142] on button "button" at bounding box center [95, 140] width 5 height 5
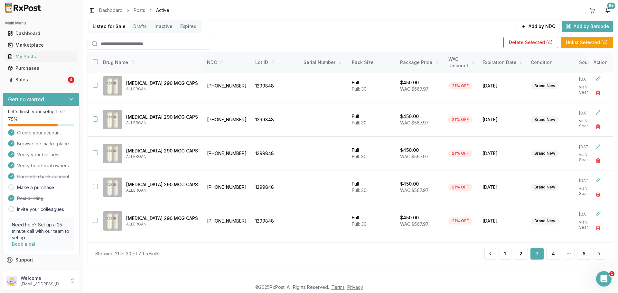
scroll to position [74, 0]
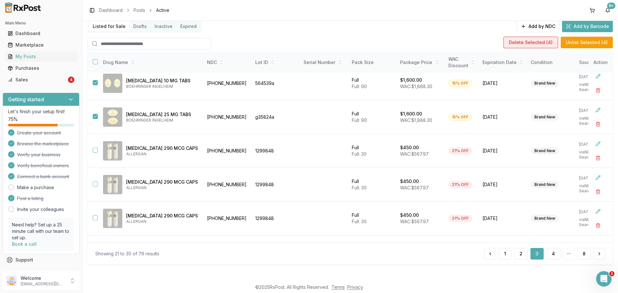
drag, startPoint x: 532, startPoint y: 36, endPoint x: 532, endPoint y: 42, distance: 6.1
click at [532, 38] on div "Delete Selected ( 4 ) Unlist Selected ( 4 )" at bounding box center [350, 42] width 525 height 14
click at [532, 42] on button "Delete Selected ( 4 )" at bounding box center [530, 43] width 55 height 12
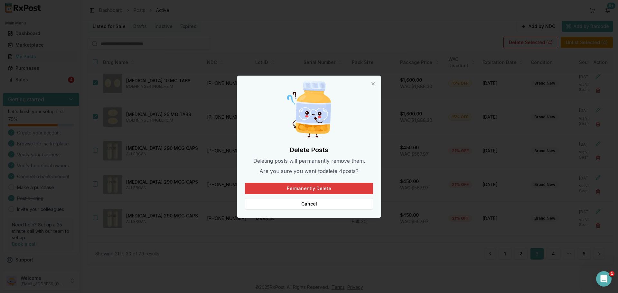
click at [346, 187] on button "Permanently Delete" at bounding box center [309, 189] width 128 height 12
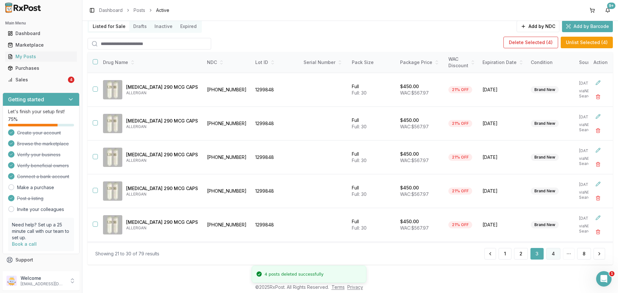
click at [554, 254] on button "4" at bounding box center [553, 254] width 14 height 12
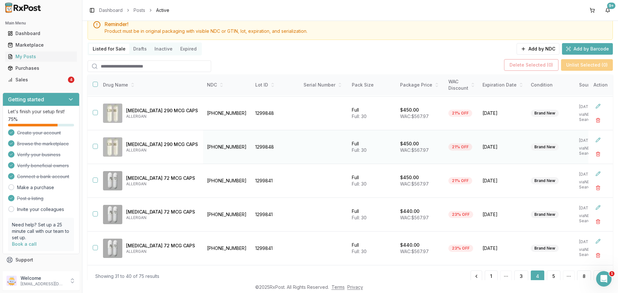
scroll to position [47, 0]
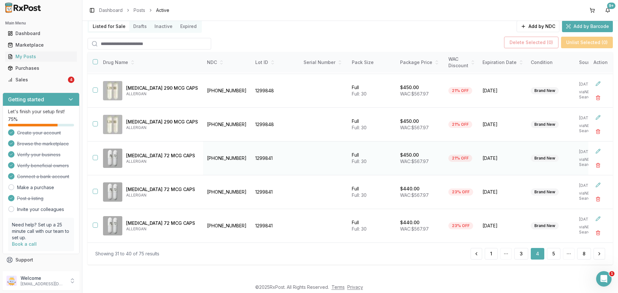
click at [94, 156] on button "button" at bounding box center [95, 157] width 5 height 5
drag, startPoint x: 95, startPoint y: 184, endPoint x: 95, endPoint y: 188, distance: 4.2
click at [95, 188] on td at bounding box center [93, 192] width 10 height 34
click at [95, 190] on button "button" at bounding box center [95, 191] width 5 height 5
click at [93, 223] on button "button" at bounding box center [95, 225] width 5 height 5
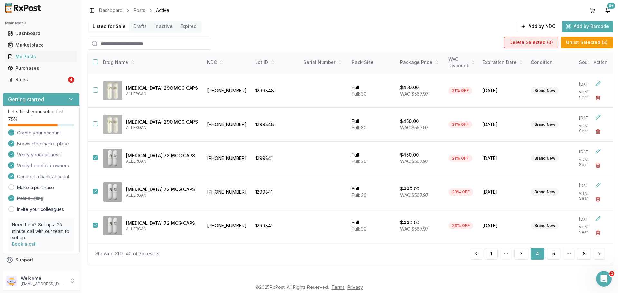
click at [529, 44] on button "Delete Selected ( 3 )" at bounding box center [531, 43] width 54 height 12
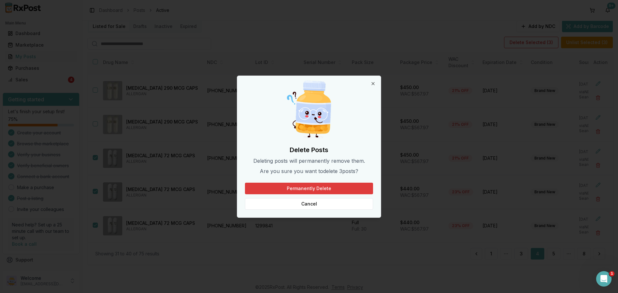
click at [350, 188] on button "Permanently Delete" at bounding box center [309, 189] width 128 height 12
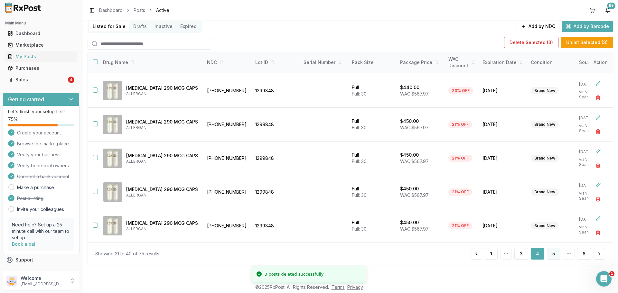
click at [552, 256] on button "5" at bounding box center [554, 254] width 14 height 12
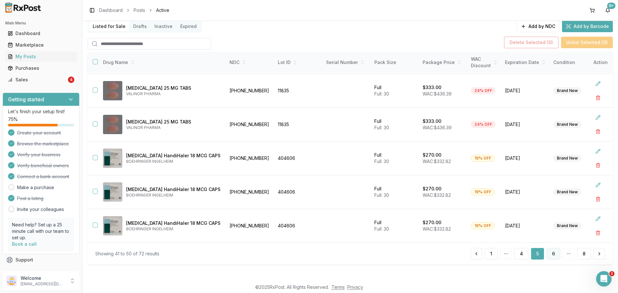
click at [555, 254] on button "6" at bounding box center [554, 254] width 14 height 12
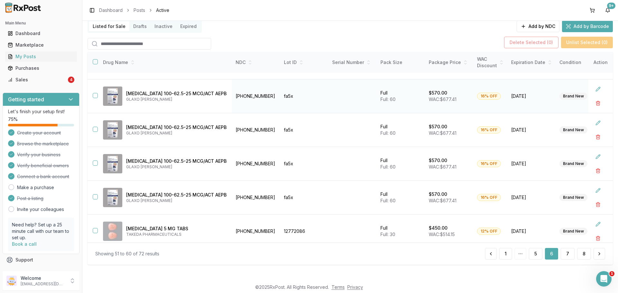
click at [94, 96] on button "button" at bounding box center [95, 95] width 5 height 5
click at [94, 129] on button "button" at bounding box center [95, 129] width 5 height 5
click at [98, 162] on button "button" at bounding box center [95, 163] width 5 height 5
click at [97, 198] on button "button" at bounding box center [95, 196] width 5 height 5
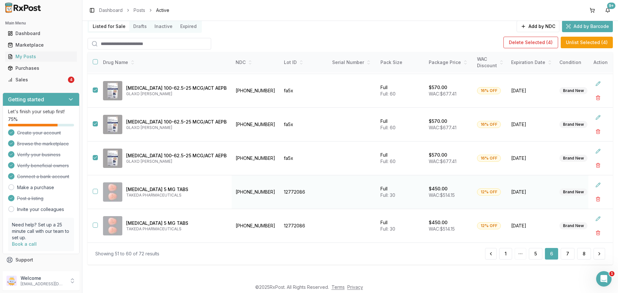
click at [94, 191] on button "button" at bounding box center [95, 191] width 5 height 5
click at [97, 223] on button "button" at bounding box center [95, 225] width 5 height 5
click at [528, 44] on button "Delete Selected ( 6 )" at bounding box center [531, 43] width 54 height 12
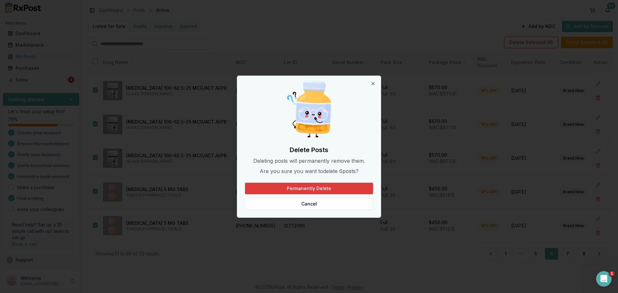
click at [316, 188] on button "Permanently Delete" at bounding box center [309, 189] width 128 height 12
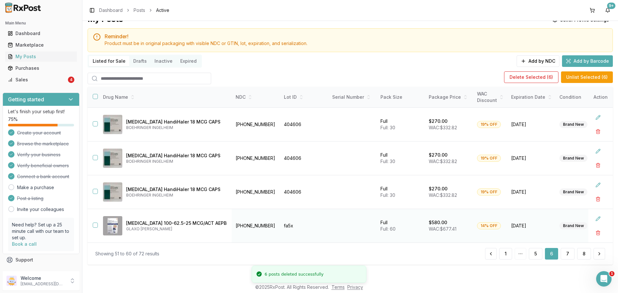
click at [95, 224] on button "button" at bounding box center [95, 225] width 5 height 5
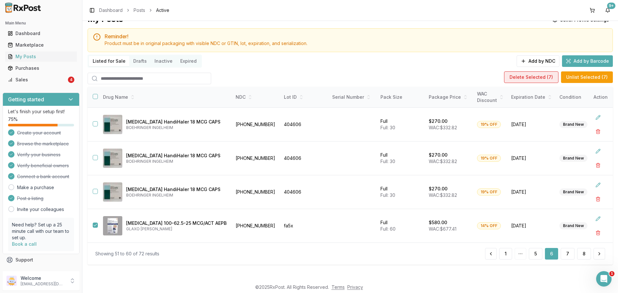
click at [520, 76] on button "Delete Selected ( 7 )" at bounding box center [531, 77] width 54 height 12
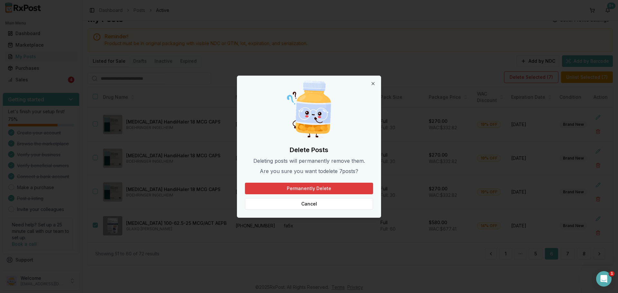
click at [301, 189] on button "Permanently Delete" at bounding box center [309, 189] width 128 height 12
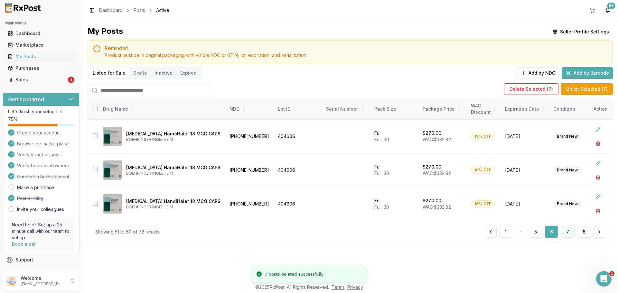
click at [566, 233] on button "7" at bounding box center [568, 232] width 14 height 12
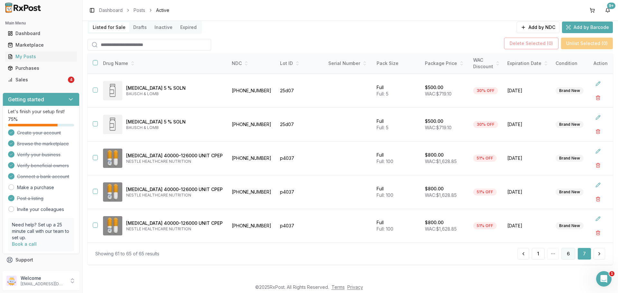
click at [565, 255] on button "6" at bounding box center [568, 254] width 14 height 12
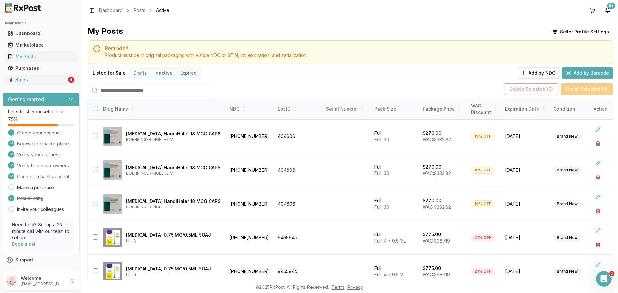
click at [52, 83] on link "Sales 4" at bounding box center [41, 80] width 72 height 12
